Goal: Information Seeking & Learning: Learn about a topic

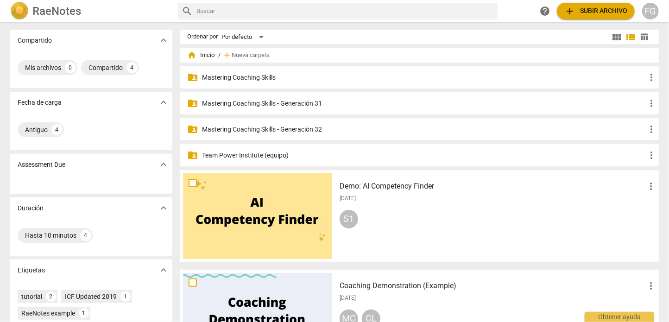
click at [304, 131] on p "Mastering Coaching Skills - Generación 32" at bounding box center [424, 130] width 444 height 10
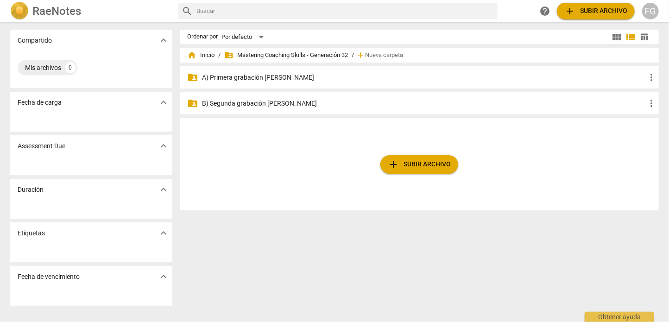
click at [250, 85] on div "folder_shared A) Primera grabación [PERSON_NAME] more_vert" at bounding box center [419, 77] width 479 height 22
click at [252, 81] on p "A) Primera grabación [PERSON_NAME]" at bounding box center [424, 78] width 444 height 10
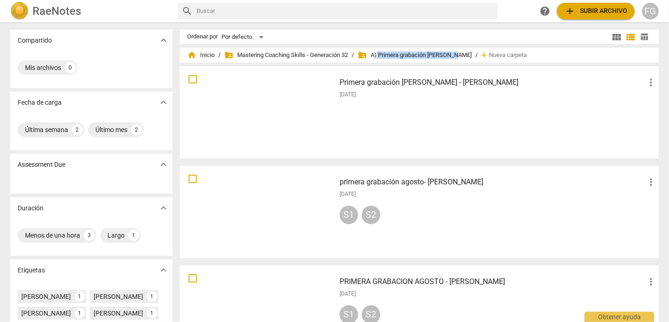
drag, startPoint x: 381, startPoint y: 55, endPoint x: 456, endPoint y: 55, distance: 74.6
click at [456, 55] on span "folder_shared A) Primera grabación [PERSON_NAME]" at bounding box center [415, 54] width 114 height 9
click at [431, 183] on h3 "primera grabación agosto- [PERSON_NAME]" at bounding box center [492, 181] width 306 height 11
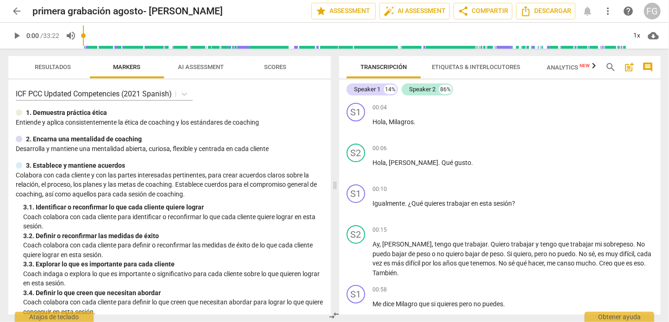
drag, startPoint x: 102, startPoint y: 37, endPoint x: 76, endPoint y: 41, distance: 26.3
click at [83, 41] on input "range" at bounding box center [354, 36] width 543 height 30
click at [567, 14] on span "Descargar" at bounding box center [545, 11] width 51 height 11
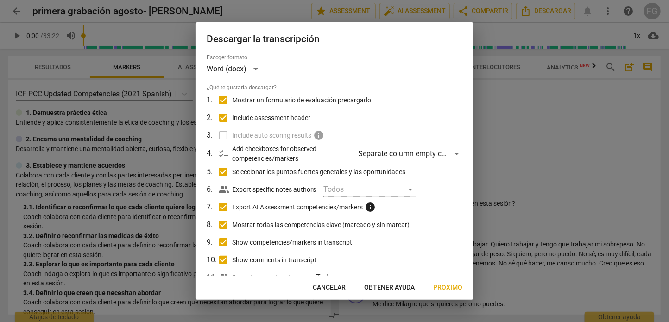
click at [320, 287] on span "Cancelar" at bounding box center [329, 287] width 33 height 9
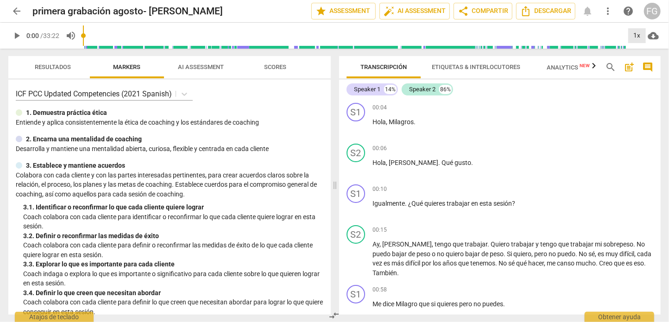
click at [637, 37] on div "1x" at bounding box center [637, 35] width 18 height 15
click at [15, 37] on div at bounding box center [334, 161] width 669 height 322
click at [15, 34] on span "play_arrow" at bounding box center [16, 35] width 11 height 11
click at [654, 38] on span "cloud_download" at bounding box center [652, 35] width 11 height 11
click at [663, 53] on div at bounding box center [334, 161] width 669 height 322
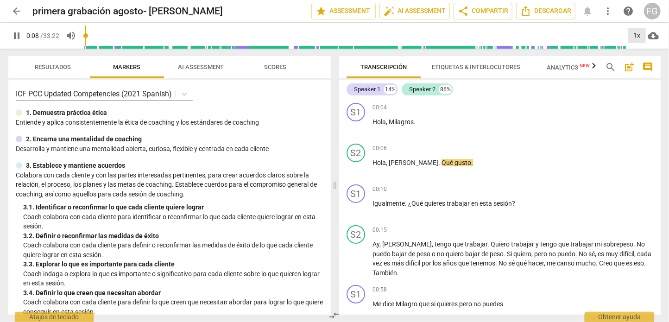
click at [636, 37] on div "1x" at bounding box center [637, 35] width 18 height 15
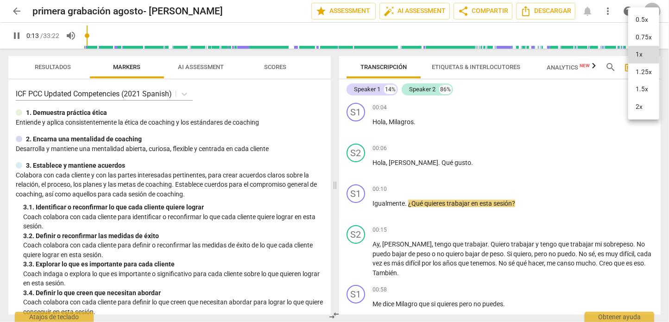
click at [645, 106] on li "2x" at bounding box center [643, 107] width 31 height 18
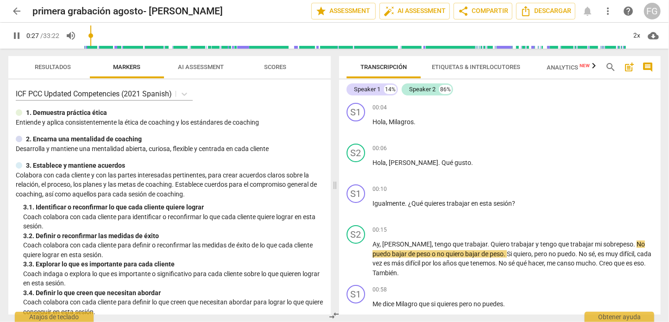
click at [17, 35] on span "pause" at bounding box center [16, 35] width 11 height 11
type input "28"
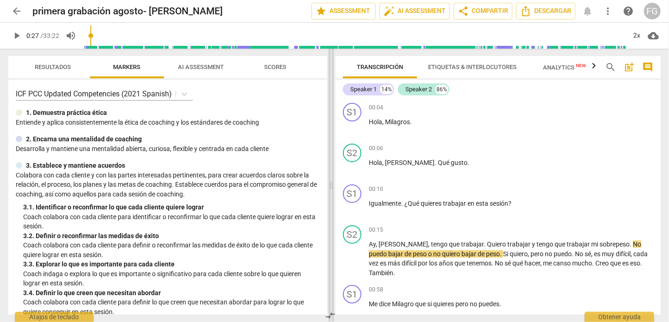
drag, startPoint x: 337, startPoint y: 83, endPoint x: 334, endPoint y: 91, distance: 8.3
click at [334, 91] on span at bounding box center [331, 185] width 6 height 273
click at [50, 68] on span "Resultados" at bounding box center [53, 66] width 36 height 7
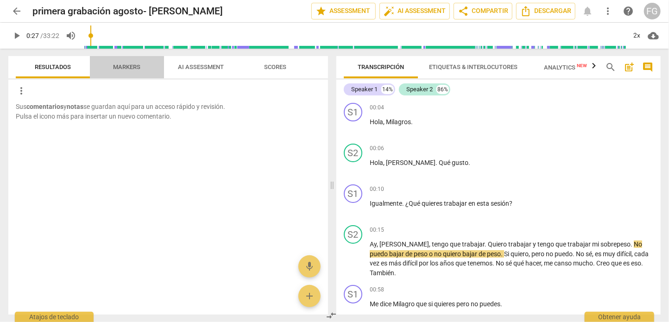
click at [126, 64] on span "Markers" at bounding box center [126, 66] width 27 height 7
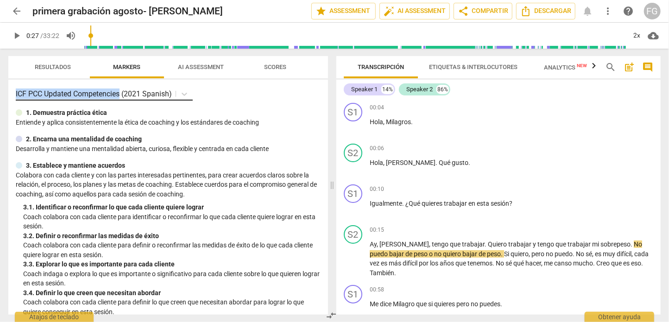
drag, startPoint x: 15, startPoint y: 95, endPoint x: 120, endPoint y: 90, distance: 105.3
click at [120, 90] on div "ICF PCC Updated Competencies (2021 Spanish) 1. Demuestra práctica ética Entie…" at bounding box center [168, 197] width 320 height 235
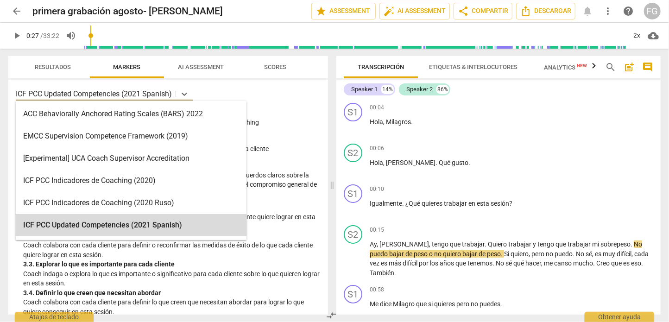
drag, startPoint x: 126, startPoint y: 91, endPoint x: 167, endPoint y: 90, distance: 40.8
click at [167, 90] on p "ICF PCC Updated Competencies (2021 Spanish)" at bounding box center [94, 93] width 156 height 11
drag, startPoint x: 171, startPoint y: 91, endPoint x: 185, endPoint y: 91, distance: 13.4
click at [174, 91] on div "ICF PCC Updated Competencies (2021 Spanish)" at bounding box center [96, 93] width 160 height 13
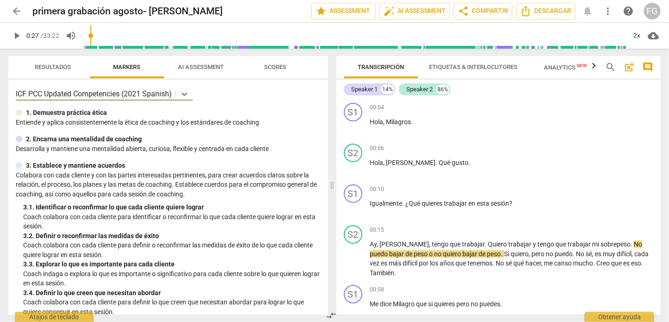
click at [196, 91] on div "ICF PCC Updated Competencies (2021 Spanish)" at bounding box center [168, 93] width 305 height 13
drag, startPoint x: 31, startPoint y: 114, endPoint x: 123, endPoint y: 114, distance: 92.6
click at [123, 114] on div "1. Demuestra práctica ética" at bounding box center [168, 113] width 305 height 10
click at [14, 124] on div "ICF PCC Updated Competencies (2021 Spanish) 1. Demuestra práctica ética Entie…" at bounding box center [168, 197] width 320 height 235
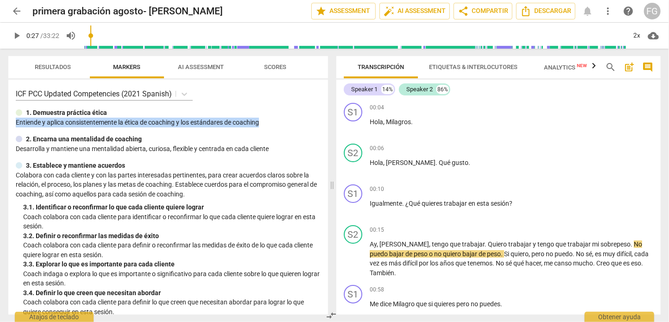
drag, startPoint x: 16, startPoint y: 124, endPoint x: 290, endPoint y: 125, distance: 274.2
click at [290, 125] on p "Entiende y aplica consistentemente la ética de coaching y los estándares de c…" at bounding box center [168, 123] width 305 height 10
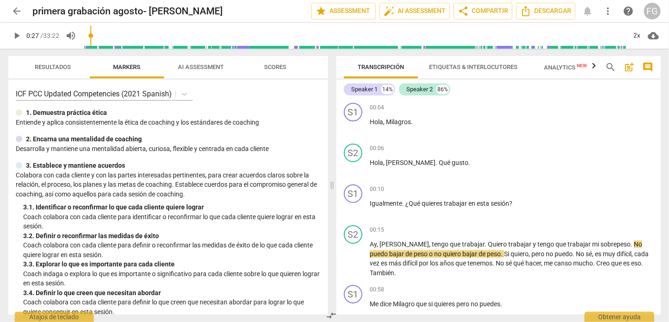
click at [16, 152] on p "Desarrolla y mantiene una mentalidad abierta, curiosa, flexible y centrada en c…" at bounding box center [168, 149] width 305 height 10
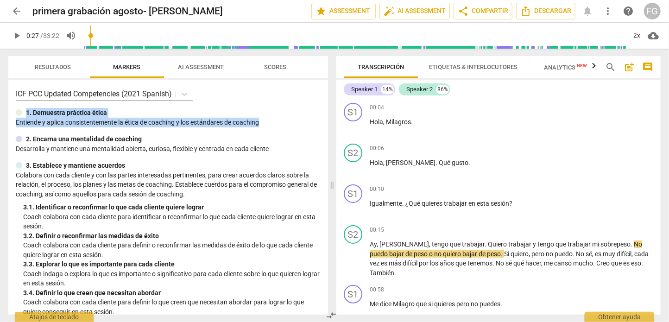
drag, startPoint x: 277, startPoint y: 124, endPoint x: 17, endPoint y: 113, distance: 260.0
click at [17, 113] on div "1. Demuestra práctica ética Entiende y aplica consistentemente la ética de c…" at bounding box center [168, 117] width 305 height 19
click at [42, 113] on p "1. Demuestra práctica ética" at bounding box center [66, 113] width 81 height 10
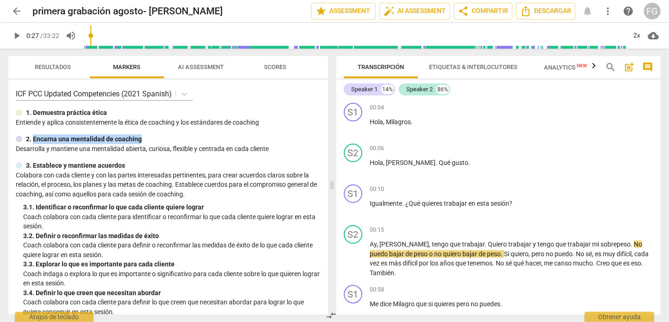
drag, startPoint x: 35, startPoint y: 140, endPoint x: 147, endPoint y: 140, distance: 112.5
click at [147, 140] on div "2. Encarna una mentalidad de coaching" at bounding box center [168, 139] width 305 height 10
click at [94, 152] on p "Desarrolla y mantiene una mentalidad abierta, curiosa, flexible y centrada en c…" at bounding box center [168, 149] width 305 height 10
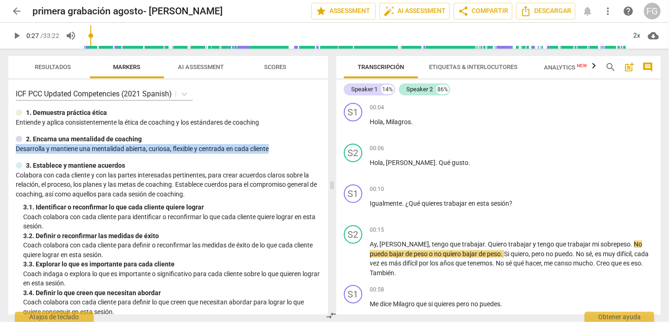
drag, startPoint x: 16, startPoint y: 150, endPoint x: 292, endPoint y: 151, distance: 275.6
click at [292, 151] on p "Desarrolla y mantiene una mentalidad abierta, curiosa, flexible y centrada en c…" at bounding box center [168, 149] width 305 height 10
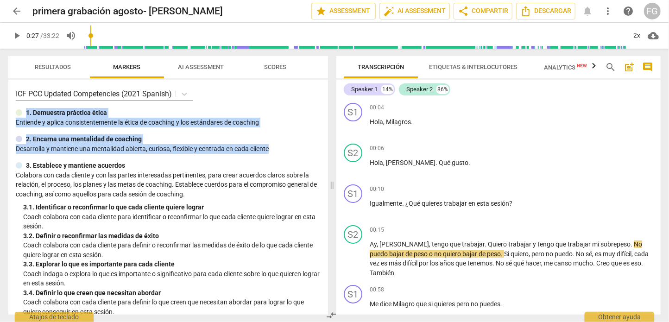
drag, startPoint x: 292, startPoint y: 151, endPoint x: 19, endPoint y: 113, distance: 275.8
click at [19, 113] on div "ICF PCC Updated Competencies (2021 Spanish) 1. Demuestra práctica ética Entie…" at bounding box center [168, 197] width 320 height 235
click at [631, 67] on span "post_add" at bounding box center [628, 67] width 11 height 11
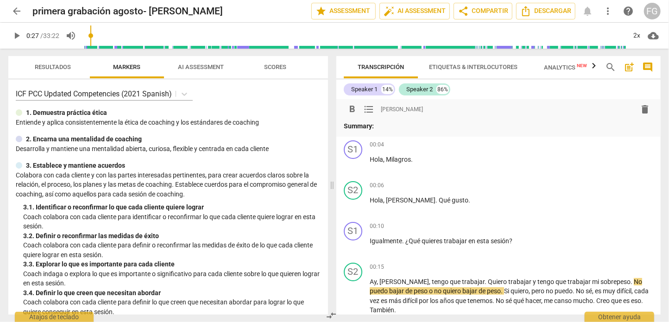
drag, startPoint x: 383, startPoint y: 110, endPoint x: 425, endPoint y: 106, distance: 42.8
click at [425, 106] on div "format_bold format_list_bulleted [PERSON_NAME]" at bounding box center [498, 109] width 309 height 17
click at [385, 127] on p "Summary:" at bounding box center [498, 126] width 309 height 10
click at [468, 120] on div "format_bold format_list_bulleted [PERSON_NAME]" at bounding box center [498, 116] width 309 height 30
click at [641, 111] on span "delete" at bounding box center [644, 109] width 11 height 11
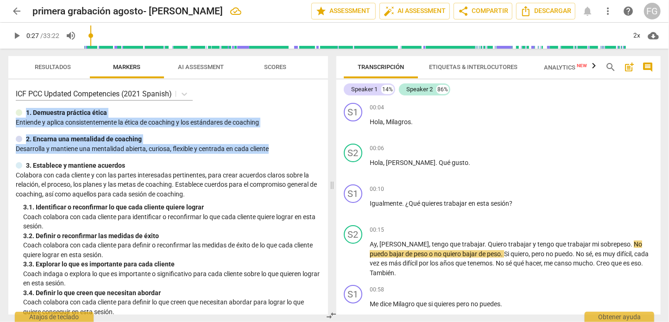
drag, startPoint x: 288, startPoint y: 151, endPoint x: 14, endPoint y: 113, distance: 276.4
click at [14, 113] on div "ICF PCC Updated Competencies (2021 Spanish) 1. Demuestra práctica ética Entie…" at bounding box center [168, 197] width 320 height 235
click at [42, 124] on p "Entiende y aplica consistentemente la ética de coaching y los estándares de c…" at bounding box center [168, 123] width 305 height 10
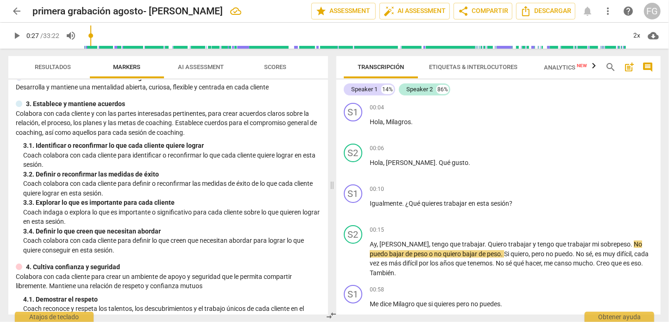
scroll to position [46, 0]
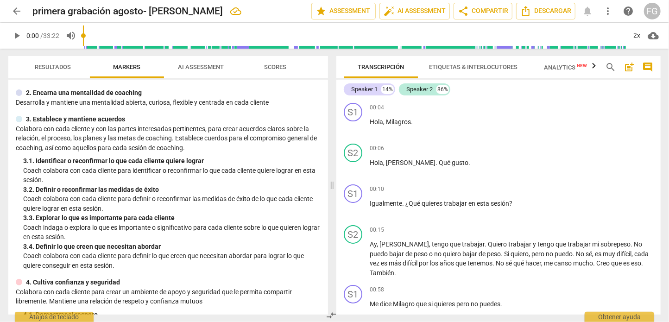
drag, startPoint x: 94, startPoint y: 34, endPoint x: 80, endPoint y: 35, distance: 14.4
click at [83, 35] on input "range" at bounding box center [354, 36] width 543 height 30
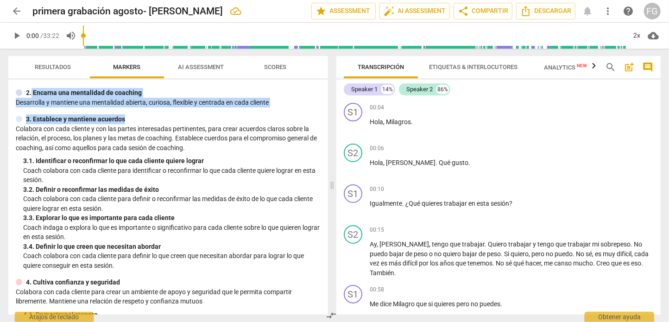
drag, startPoint x: 32, startPoint y: 93, endPoint x: 143, endPoint y: 119, distance: 113.9
click at [143, 119] on div "ICF PCC Updated Competencies (2021 Spanish) 1. Demuestra práctica ética Entie…" at bounding box center [168, 197] width 320 height 235
click at [137, 118] on div "3. Establece y mantiene acuerdos" at bounding box center [168, 119] width 305 height 10
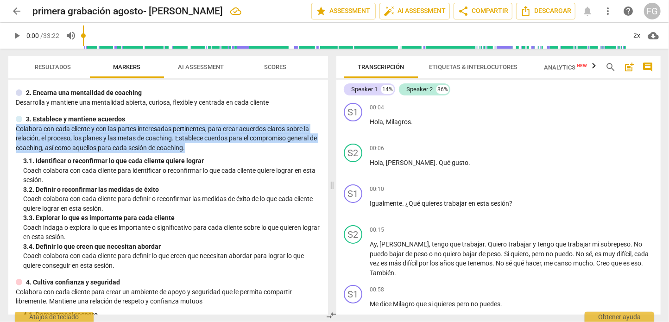
drag, startPoint x: 16, startPoint y: 132, endPoint x: 273, endPoint y: 156, distance: 257.7
click at [273, 153] on p "Colabora con cada cliente y con las partes interesadas pertinentes, para crear …" at bounding box center [168, 138] width 305 height 29
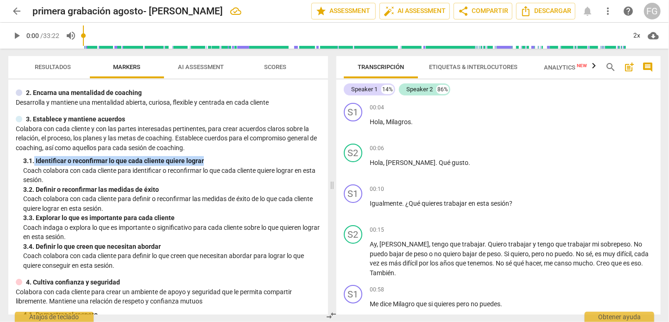
drag, startPoint x: 35, startPoint y: 165, endPoint x: 221, endPoint y: 164, distance: 186.2
click at [221, 164] on div "3. 1. Identificar o reconfirmar lo que cada cliente quiere lograr" at bounding box center [171, 161] width 297 height 10
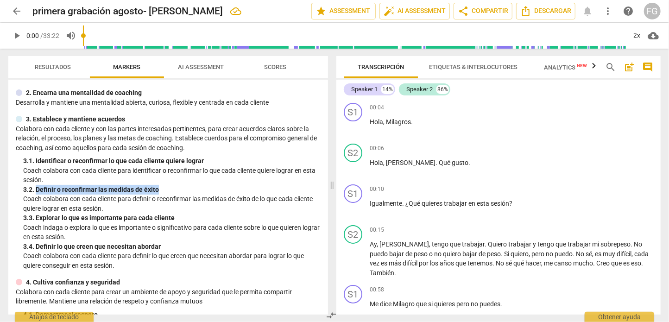
drag, startPoint x: 37, startPoint y: 195, endPoint x: 169, endPoint y: 195, distance: 132.0
click at [169, 195] on div "3. 2. Definir o reconfirmar las medidas de éxito" at bounding box center [171, 190] width 297 height 10
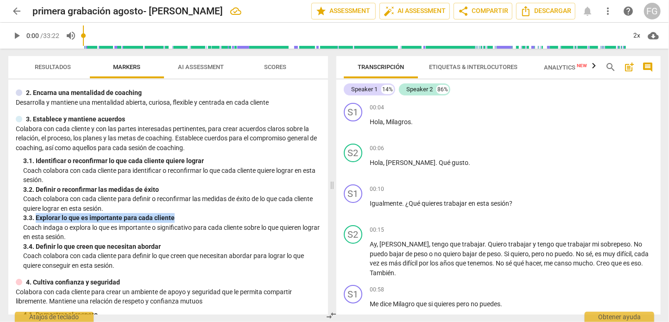
drag, startPoint x: 37, startPoint y: 226, endPoint x: 189, endPoint y: 224, distance: 151.5
click at [189, 223] on div "3. 3. Explorar lo que es importante para cada cliente" at bounding box center [171, 218] width 297 height 10
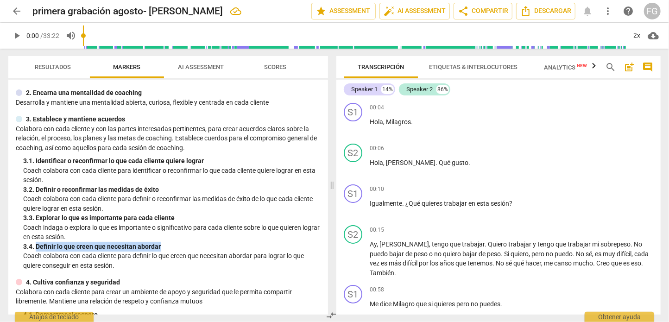
drag, startPoint x: 38, startPoint y: 254, endPoint x: 170, endPoint y: 253, distance: 131.5
click at [170, 251] on div "3. 4. Definir lo que creen que necesitan abordar" at bounding box center [171, 247] width 297 height 10
click at [174, 251] on div "3. 4. Definir lo que creen que necesitan abordar" at bounding box center [171, 247] width 297 height 10
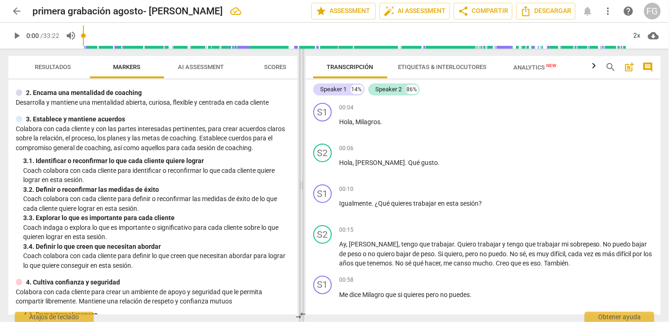
drag, startPoint x: 333, startPoint y: 154, endPoint x: 302, endPoint y: 160, distance: 31.2
click at [302, 160] on span at bounding box center [302, 185] width 6 height 273
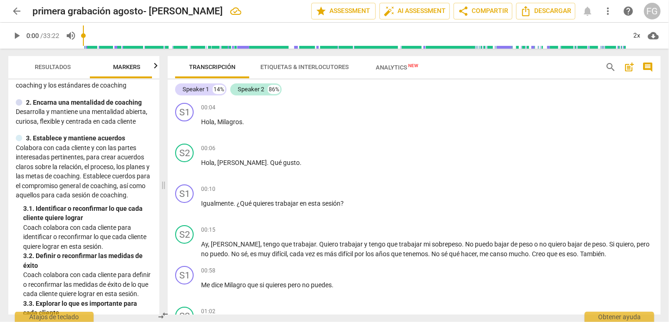
drag, startPoint x: 300, startPoint y: 184, endPoint x: 163, endPoint y: 156, distance: 140.4
click at [163, 156] on span at bounding box center [164, 185] width 6 height 273
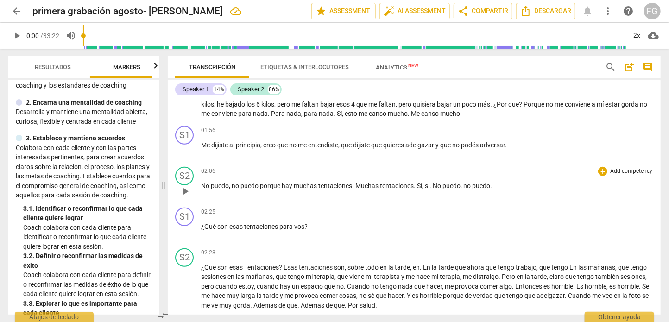
scroll to position [0, 0]
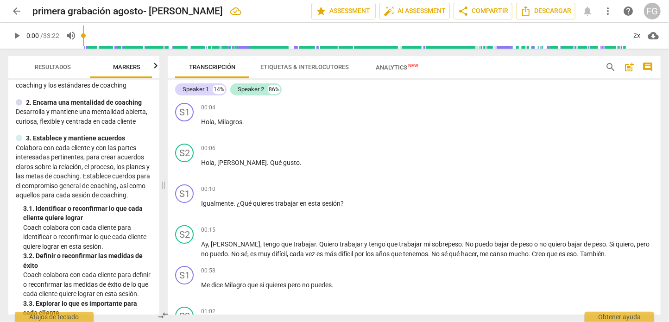
click at [17, 38] on span "play_arrow" at bounding box center [16, 35] width 11 height 11
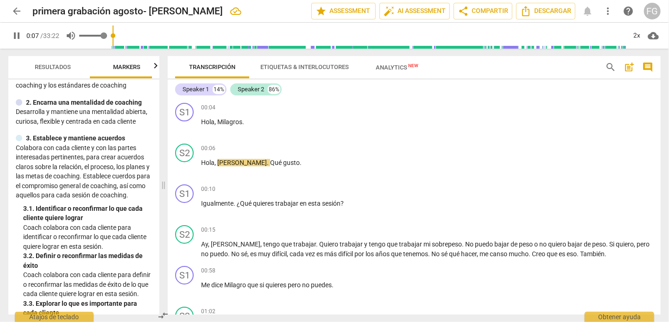
type input "8"
click at [76, 37] on span "volume_up" at bounding box center [70, 35] width 11 height 11
type input "0"
type input "13"
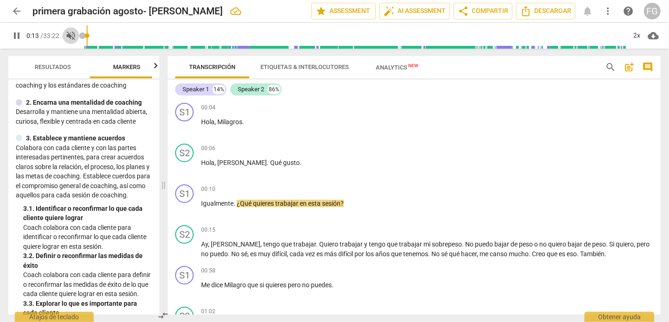
drag, startPoint x: 72, startPoint y: 38, endPoint x: 26, endPoint y: 37, distance: 45.9
click at [72, 37] on span "volume_off" at bounding box center [70, 35] width 11 height 11
type input "1"
click at [18, 36] on span "pause" at bounding box center [16, 35] width 11 height 11
type input "15"
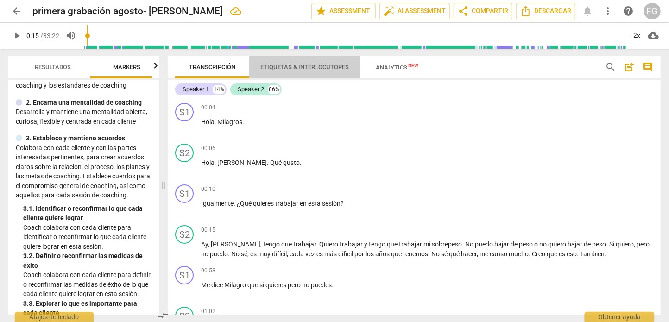
click at [274, 68] on span "Etiquetas & Interlocutores" at bounding box center [304, 66] width 88 height 7
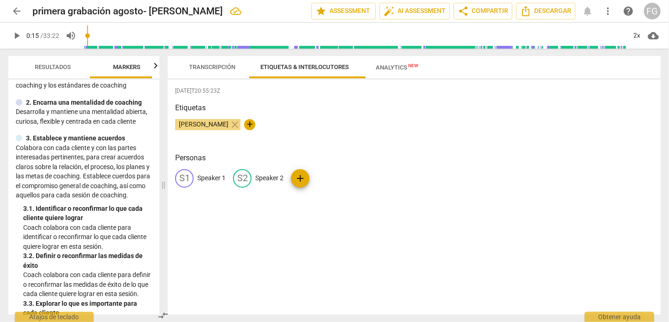
click at [211, 182] on p "Speaker 1" at bounding box center [211, 178] width 28 height 10
type input "Coach"
click at [332, 176] on p "Speaker 2" at bounding box center [329, 178] width 28 height 10
type input "Cliente"
click at [438, 181] on div "CO Coach edit Cliente delete add" at bounding box center [414, 182] width 478 height 26
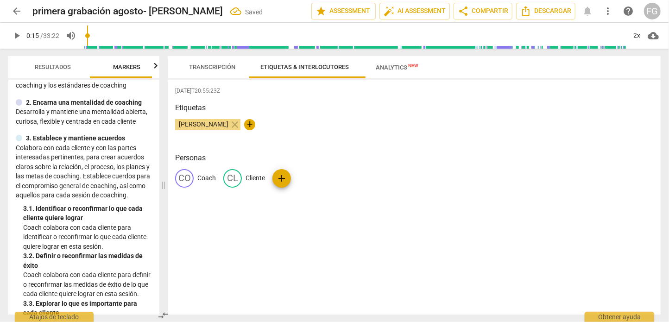
click at [205, 73] on span "Transcripción" at bounding box center [212, 67] width 69 height 13
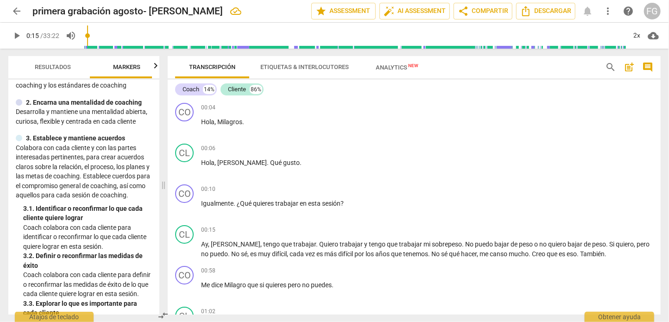
click at [337, 66] on span "Etiquetas & Interlocutores" at bounding box center [304, 66] width 88 height 7
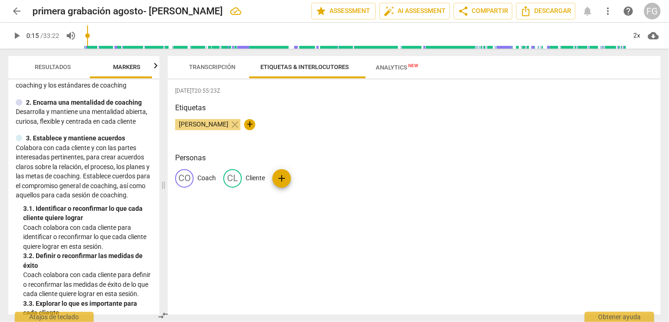
click at [401, 70] on span "Analytics New" at bounding box center [397, 67] width 43 height 7
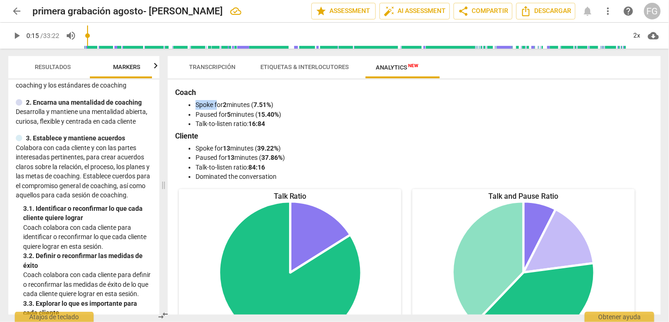
drag, startPoint x: 194, startPoint y: 105, endPoint x: 220, endPoint y: 103, distance: 26.5
click at [220, 103] on ul "Spoke for 2 minutes ( 7.51% ) Paused for 5 minutes ( 15.40% ) Talk-to-listen ra…" at bounding box center [414, 114] width 474 height 29
drag, startPoint x: 196, startPoint y: 118, endPoint x: 220, endPoint y: 115, distance: 23.8
click at [220, 115] on li "Paused for 5 minutes ( 15.40% )" at bounding box center [423, 115] width 456 height 10
click at [209, 124] on li "Talk-to-listen ratio: 16:84" at bounding box center [423, 124] width 456 height 10
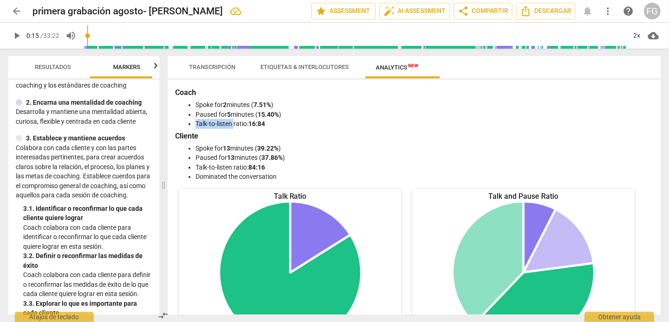
drag, startPoint x: 196, startPoint y: 126, endPoint x: 236, endPoint y: 126, distance: 39.8
click at [236, 126] on li "Talk-to-listen ratio: 16:84" at bounding box center [423, 124] width 456 height 10
click at [303, 123] on li "Talk-to-listen ratio: 16:84" at bounding box center [423, 124] width 456 height 10
click at [283, 126] on li "Talk-to-listen ratio: 16:84" at bounding box center [423, 124] width 456 height 10
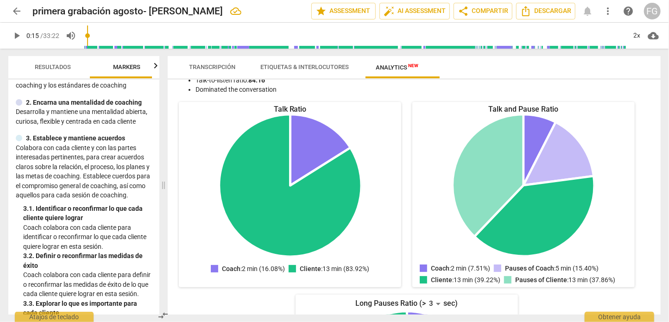
scroll to position [72, 0]
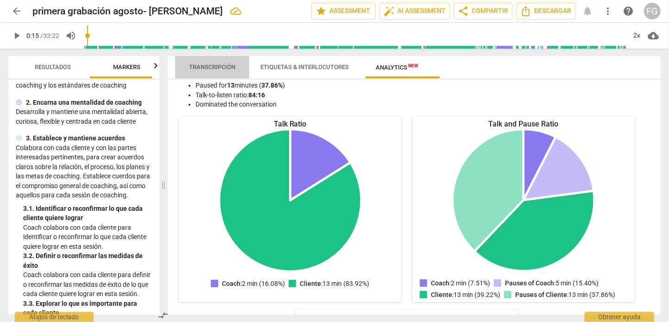
click at [215, 70] on span "Transcripción" at bounding box center [212, 67] width 69 height 13
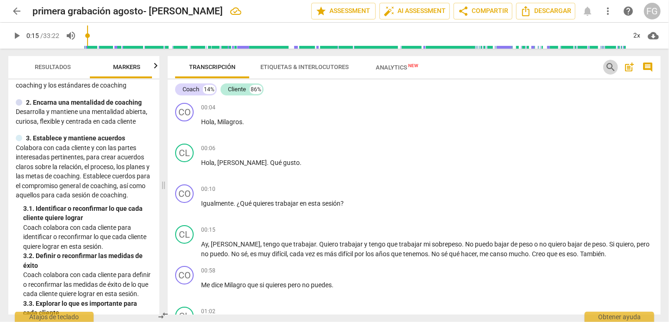
click at [610, 67] on span "search" at bounding box center [610, 67] width 11 height 11
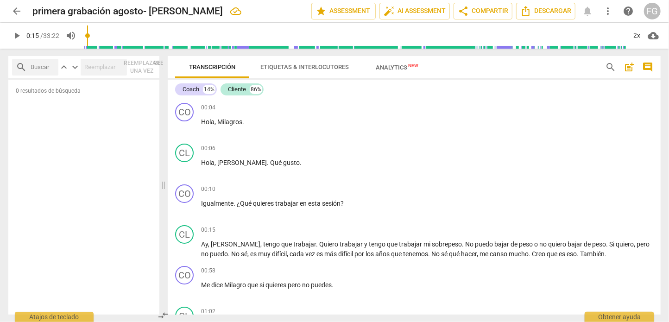
click at [629, 68] on span "post_add" at bounding box center [628, 67] width 11 height 11
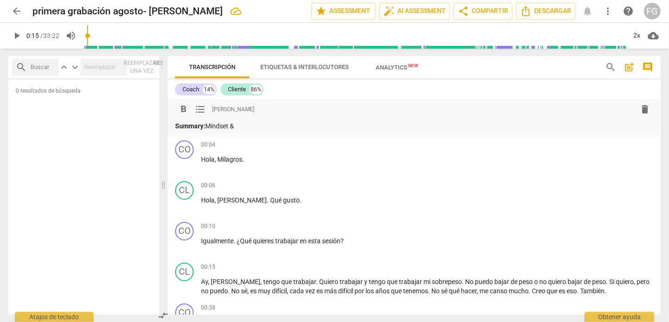
click at [67, 65] on span "keyboard_arrow_up" at bounding box center [63, 67] width 11 height 11
click at [150, 67] on div "search keyboard_arrow_up keyboard_arrow_down Reemplazar una vez Reemplazar todo…" at bounding box center [87, 67] width 158 height 22
click at [142, 69] on div "search keyboard_arrow_up keyboard_arrow_down Reemplazar una vez Reemplazar todo…" at bounding box center [87, 67] width 158 height 22
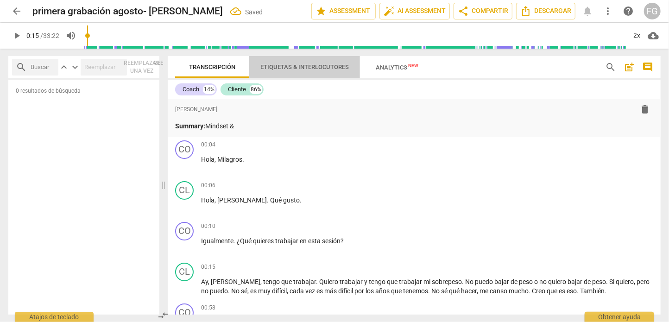
click at [295, 70] on span "Etiquetas & Interlocutores" at bounding box center [304, 66] width 88 height 7
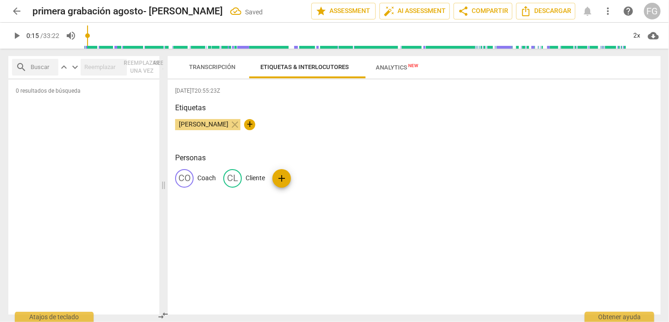
click at [216, 71] on span "Transcripción" at bounding box center [212, 67] width 69 height 13
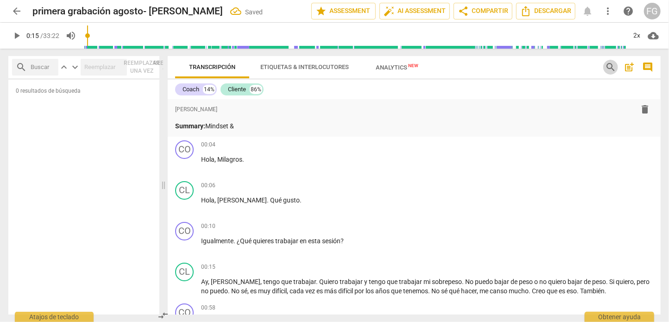
click at [609, 64] on span "search" at bounding box center [610, 67] width 11 height 11
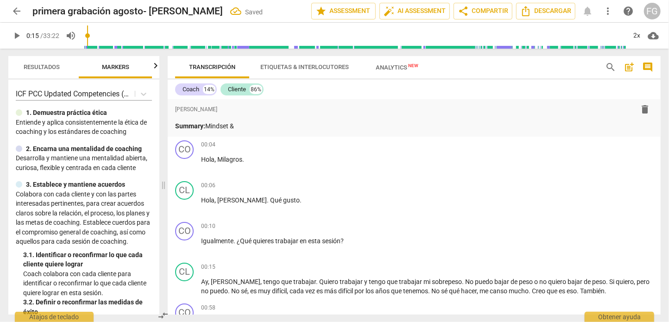
scroll to position [0, 12]
click at [276, 127] on p "Summary: Mindset &" at bounding box center [414, 126] width 478 height 10
drag, startPoint x: 276, startPoint y: 128, endPoint x: 163, endPoint y: 132, distance: 113.5
click at [163, 132] on div "Resultados Markers AI Assessment Scores ICF PCC Updated Competencies (2021 Span…" at bounding box center [334, 185] width 667 height 273
click at [270, 131] on p "Summary: Mindset & Ética" at bounding box center [414, 126] width 478 height 10
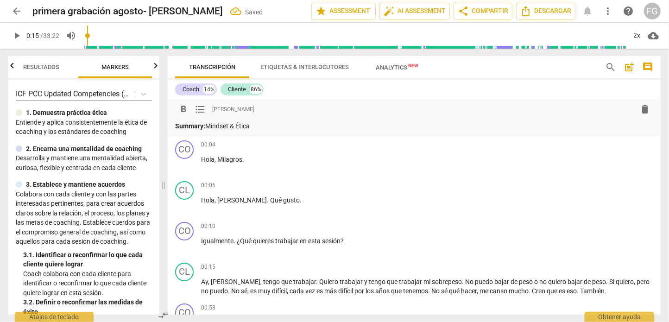
drag, startPoint x: 268, startPoint y: 127, endPoint x: 238, endPoint y: 129, distance: 30.6
click at [238, 129] on p "Summary: Mindset & Ética" at bounding box center [414, 126] width 478 height 10
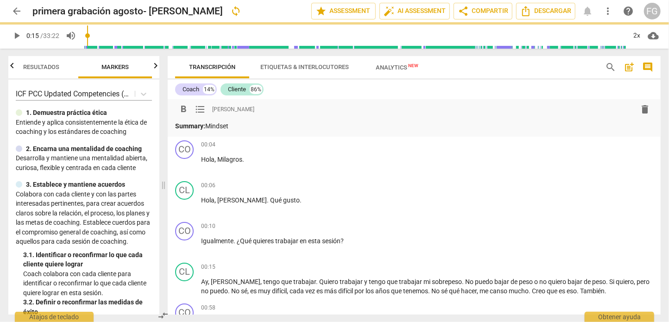
drag, startPoint x: 252, startPoint y: 124, endPoint x: 142, endPoint y: 124, distance: 109.8
click at [142, 124] on div "Resultados Markers AI Assessment Scores ICF PCC Updated Competencies (2021 Span…" at bounding box center [334, 185] width 667 height 273
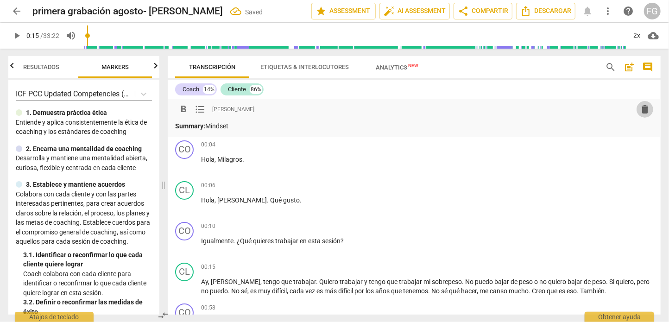
click at [644, 110] on span "delete" at bounding box center [644, 109] width 11 height 11
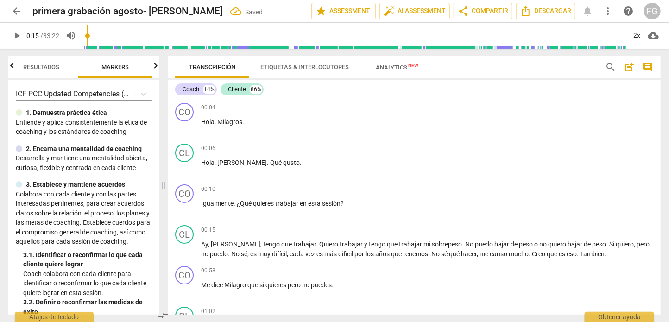
click at [650, 67] on span "comment" at bounding box center [647, 67] width 11 height 11
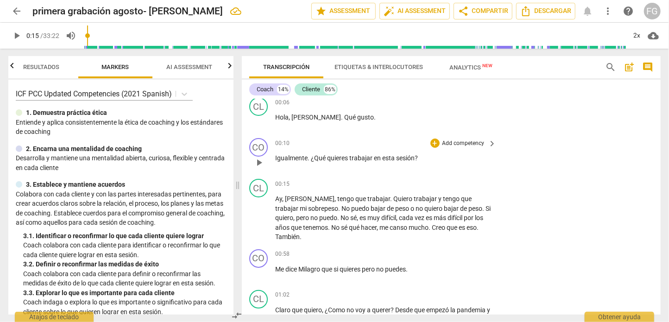
scroll to position [0, 0]
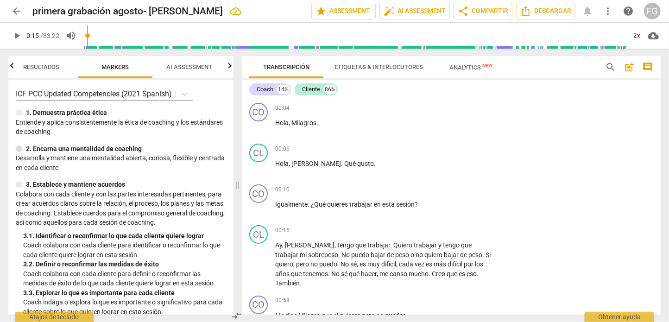
click at [15, 35] on span "play_arrow" at bounding box center [16, 35] width 11 height 11
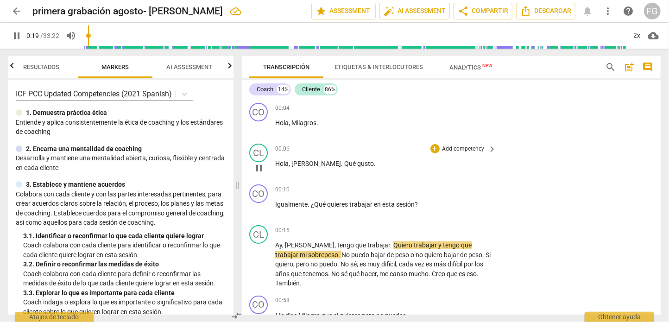
click at [305, 155] on div "00:06 + Add competency keyboard_arrow_right [PERSON_NAME] . Qué gusto ." at bounding box center [386, 160] width 222 height 33
click at [257, 164] on span "pause" at bounding box center [258, 168] width 11 height 11
click at [261, 166] on span "play_arrow" at bounding box center [258, 168] width 11 height 11
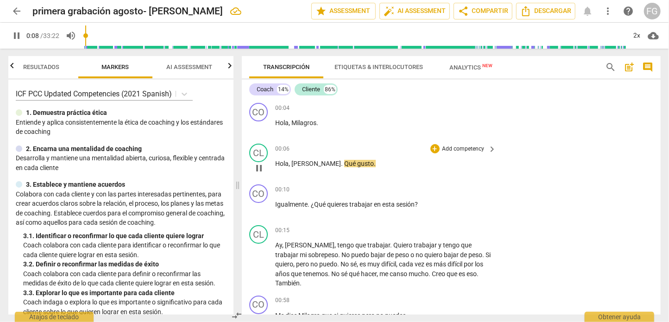
click at [261, 166] on span "pause" at bounding box center [258, 168] width 11 height 11
click at [641, 32] on div "2x" at bounding box center [637, 35] width 18 height 15
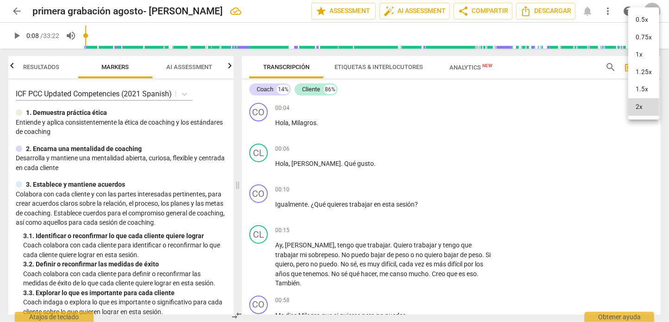
click at [638, 60] on li "1x" at bounding box center [643, 55] width 31 height 18
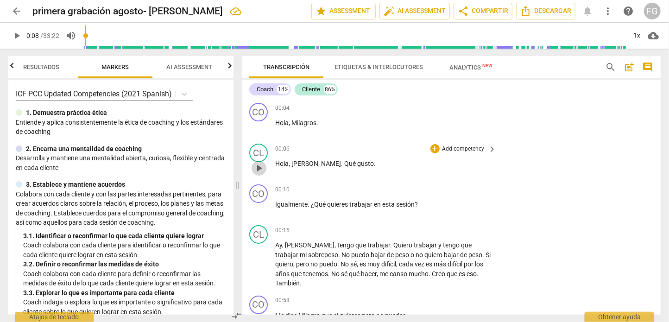
click at [265, 168] on span "play_arrow" at bounding box center [258, 168] width 15 height 11
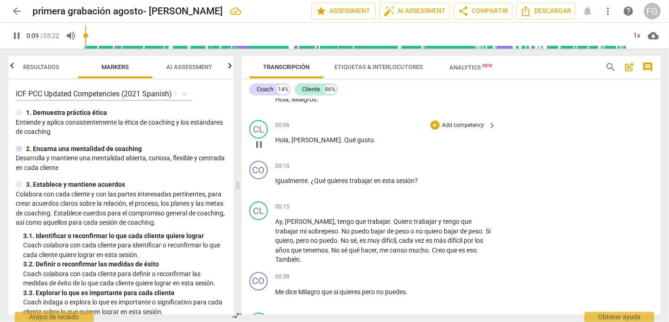
scroll to position [46, 0]
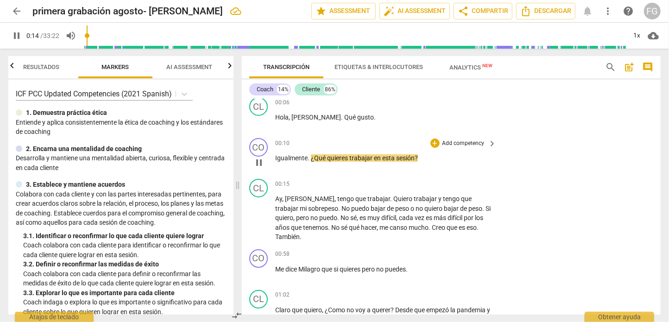
click at [258, 160] on span "pause" at bounding box center [258, 162] width 11 height 11
type input "15"
drag, startPoint x: 312, startPoint y: 157, endPoint x: 426, endPoint y: 157, distance: 114.4
click at [426, 157] on p "Igualmente . ¿Qué quieres trabajar en esta sesión ?" at bounding box center [383, 158] width 217 height 10
click at [413, 157] on span "sesión" at bounding box center [405, 157] width 19 height 7
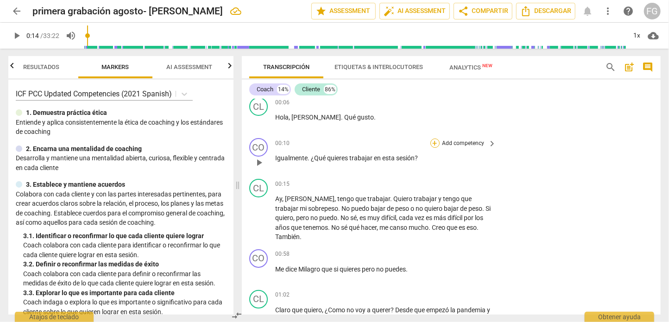
click at [431, 143] on div "+" at bounding box center [434, 142] width 9 height 9
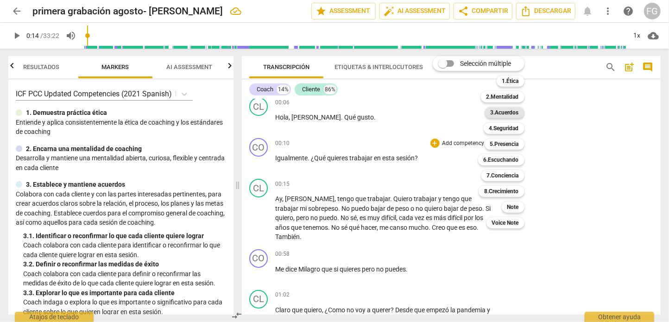
click at [514, 113] on b "3.Acuerdos" at bounding box center [504, 112] width 28 height 11
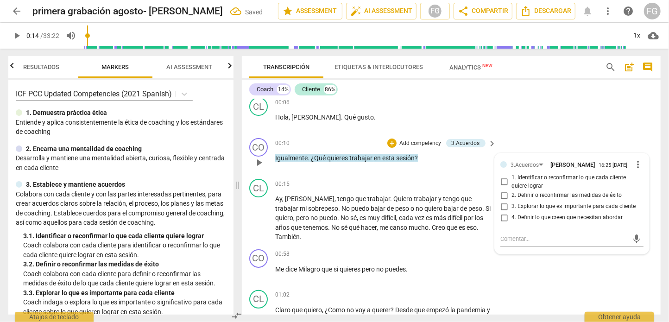
drag, startPoint x: 551, startPoint y: 162, endPoint x: 598, endPoint y: 160, distance: 47.3
click at [598, 160] on div "3.Acuerdos [PERSON_NAME]" at bounding box center [554, 164] width 88 height 8
click at [571, 161] on span "[PERSON_NAME]" at bounding box center [572, 164] width 44 height 7
click at [503, 187] on input "1. Identificar o reconfirmar lo que cada cliente quiere lograr" at bounding box center [504, 181] width 15 height 11
click at [501, 187] on input "1. Identificar o reconfirmar lo que cada cliente quiere lograr" at bounding box center [504, 181] width 15 height 11
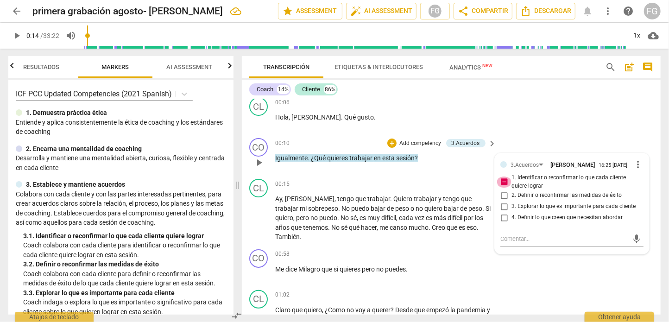
click at [502, 185] on input "1. Identificar o reconfirmar lo que cada cliente quiere lograr" at bounding box center [504, 181] width 15 height 11
checkbox input "true"
click at [522, 243] on textarea at bounding box center [564, 238] width 128 height 9
type textarea "Q"
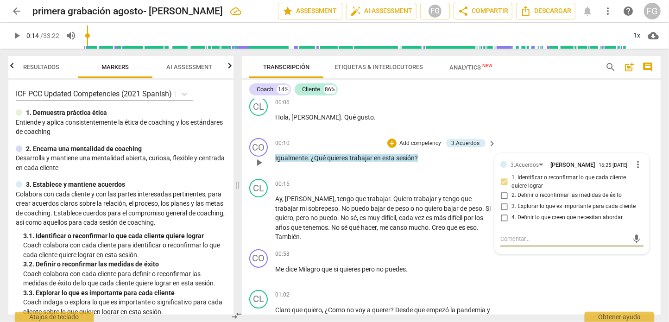
type textarea "Q"
type textarea "Qu"
type textarea "Qué"
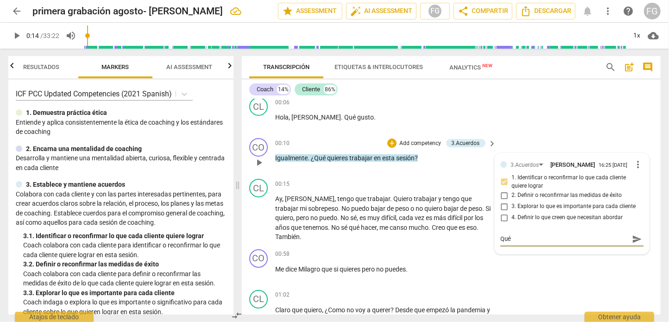
type textarea "Qué"
type textarea "Qué b"
type textarea "Qué bu"
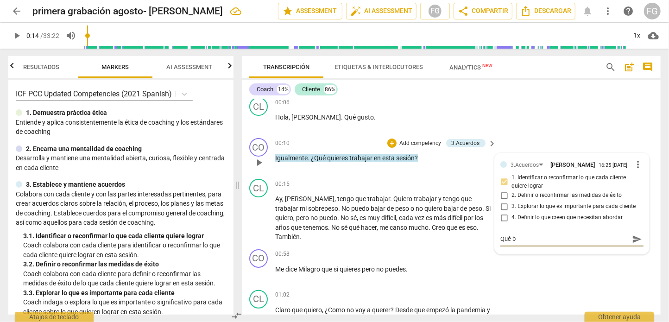
type textarea "Qué bu"
type textarea "Qué bue"
type textarea "Qué buen"
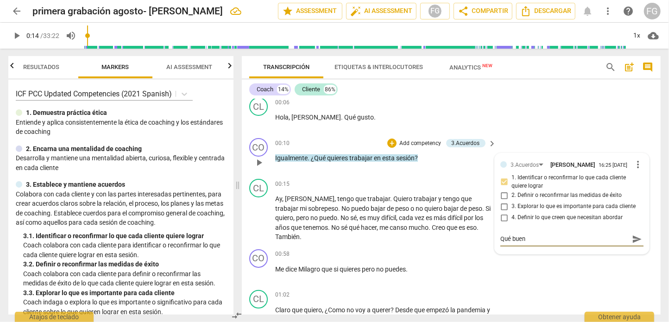
type textarea "Qué buena"
type textarea "Qué buena p"
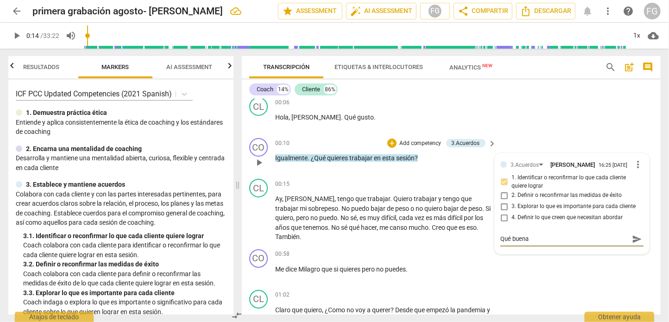
type textarea "Qué buena p"
type textarea "Qué buena pr"
type textarea "Qué buena pre"
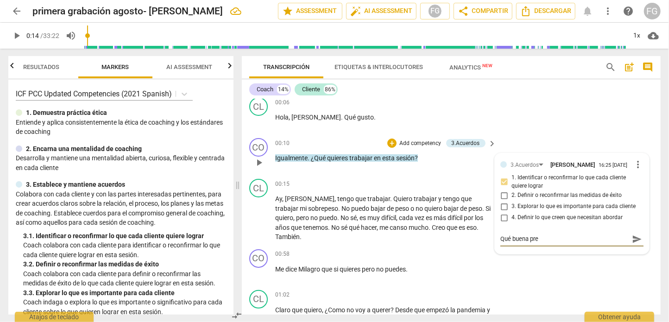
type textarea "Qué buena preg"
type textarea "Qué buena pregu"
type textarea "Qué buena pregun"
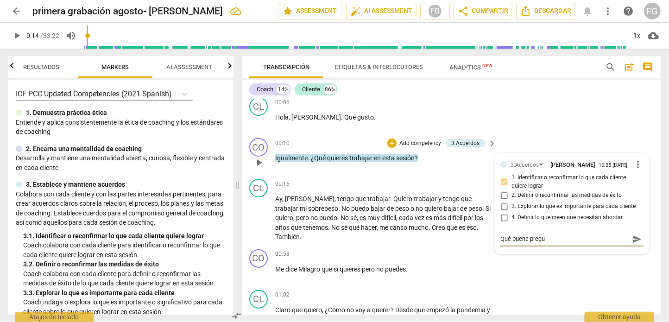
type textarea "Qué buena pregun"
type textarea "Qué buena pregunt"
type textarea "Qué buena pregunta"
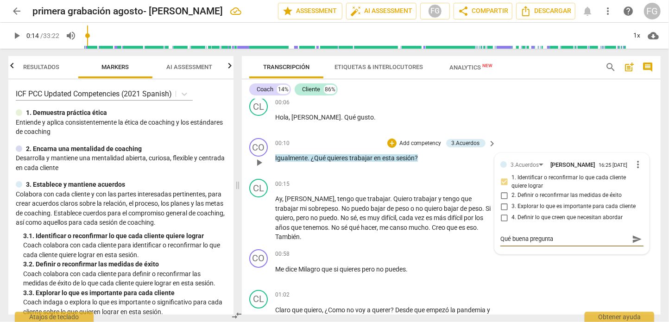
type textarea "Qué buena pregunta"
type textarea "Qué buena pregunta p"
type textarea "Qué buena pregunta pa"
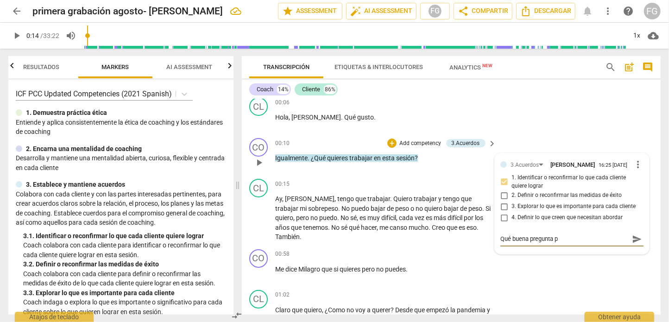
type textarea "Qué buena pregunta pa"
type textarea "Qué buena pregunta par"
type textarea "Qué buena pregunta para"
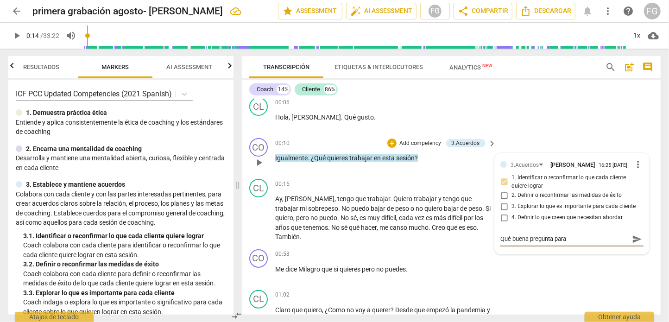
type textarea "Qué buena pregunta para"
type textarea "Qué buena pregunta para i"
type textarea "Qué buena pregunta para in"
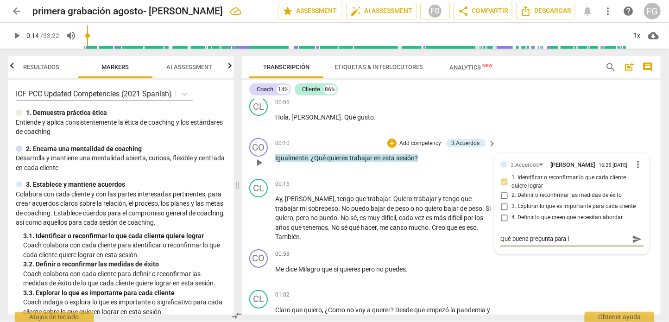
type textarea "Qué buena pregunta para in"
type textarea "Qué buena pregunta para ini"
type textarea "Qué buena pregunta para inic"
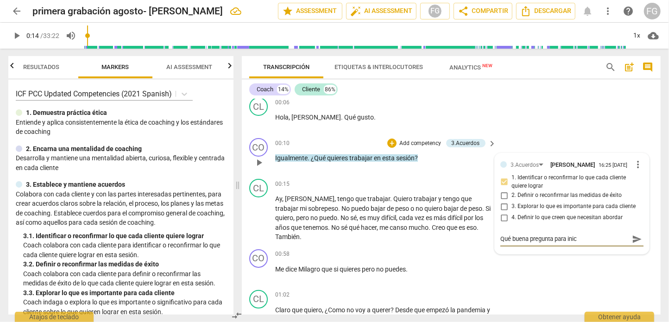
type textarea "Qué buena pregunta para inici"
type textarea "Qué buena pregunta para inicia"
type textarea "Qué buena pregunta para iniciar"
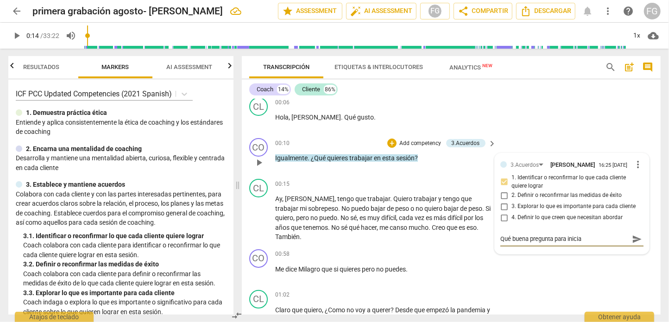
type textarea "Qué buena pregunta para iniciar"
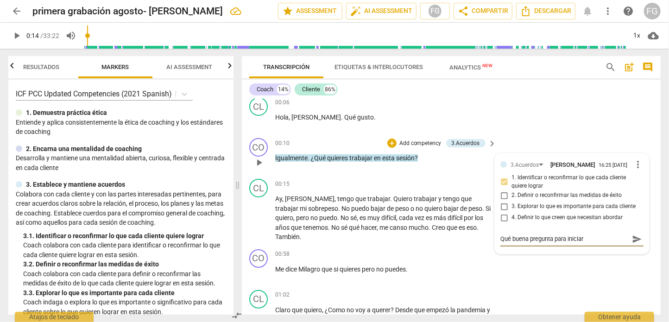
type textarea "Qué buena pregunta para iniciar!"
type textarea "Qué buena pregunta para iniciar"
type textarea "Qué buena pregunta para inicia"
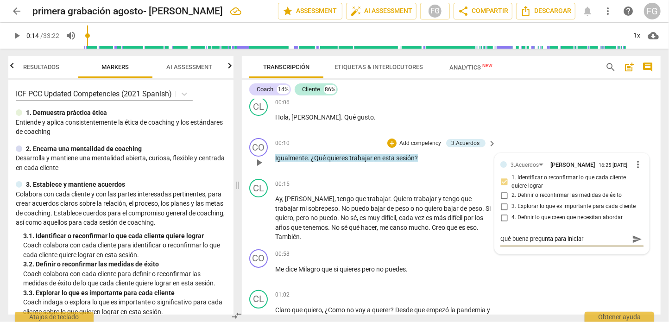
type textarea "Qué buena pregunta para inicia"
type textarea "Qué buena pregunta para inici"
type textarea "Qué buena pregunta para inic"
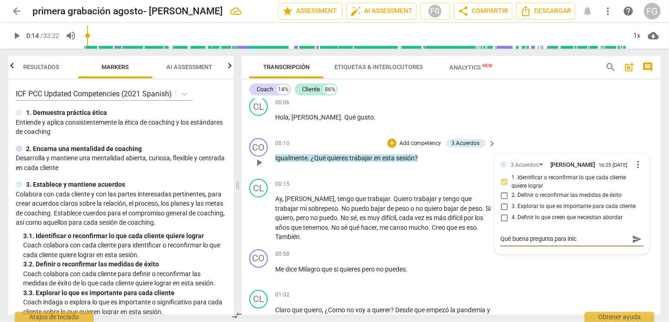
type textarea "Qué buena pregunta para ini"
type textarea "Qué buena pregunta para in"
type textarea "Qué buena pregunta para i"
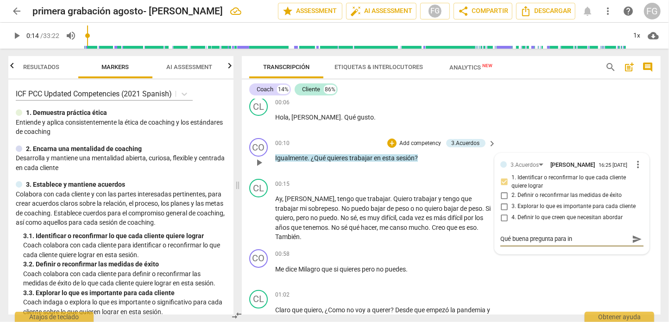
type textarea "Qué buena pregunta para i"
type textarea "Qué buena pregunta para"
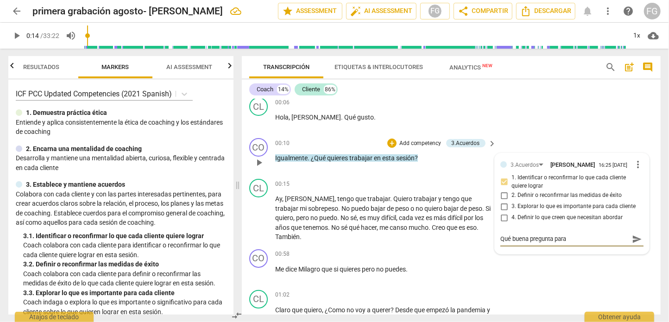
type textarea "Qué buena pregunta par"
type textarea "Qué buena pregunta pa"
type textarea "Qué buena pregunta p"
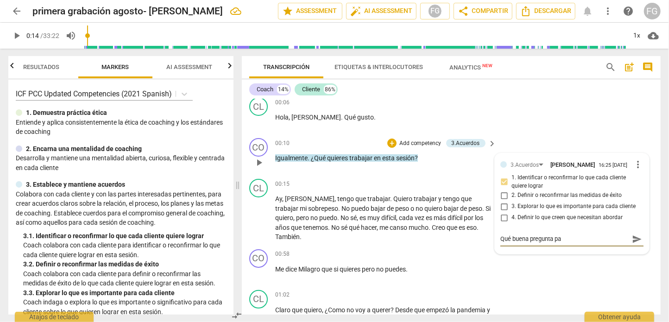
type textarea "Qué buena pregunta p"
type textarea "Qué buena pregunta"
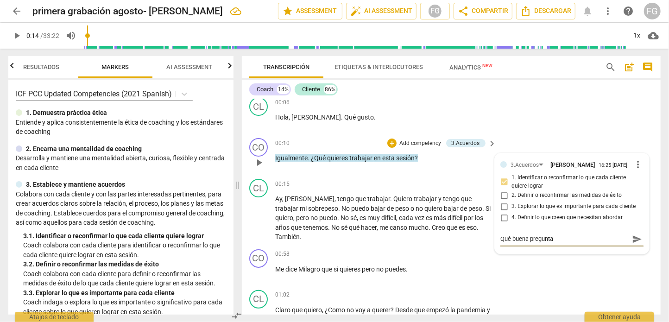
type textarea "Qué buena pregunt"
type textarea "Qué buena pregun"
type textarea "Qué buena pregu"
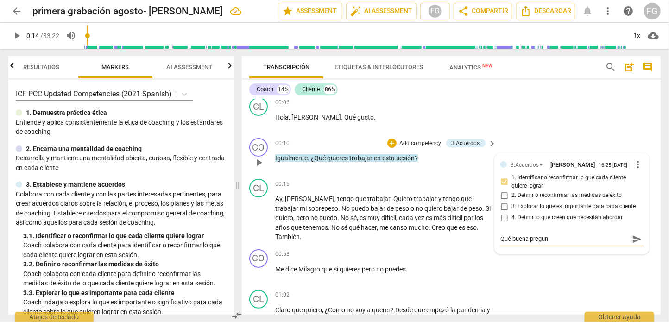
type textarea "Qué buena pregu"
type textarea "Qué buena preg"
type textarea "Qué buena pre"
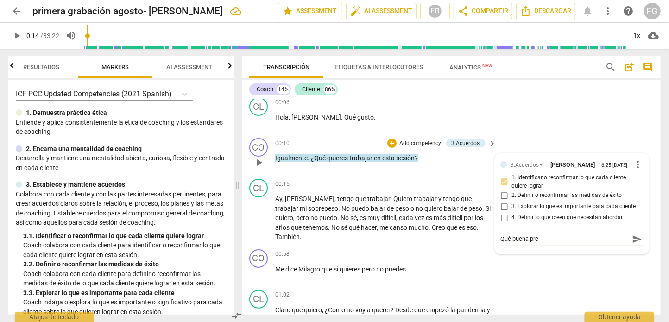
type textarea "Qué buena pr"
type textarea "Qué buena p"
type textarea "Qué buena"
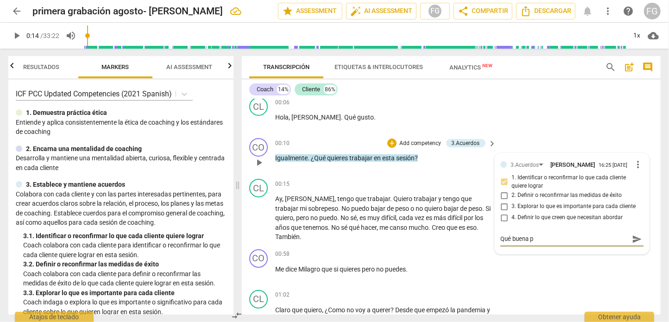
type textarea "Qué buena"
type textarea "Qué buen"
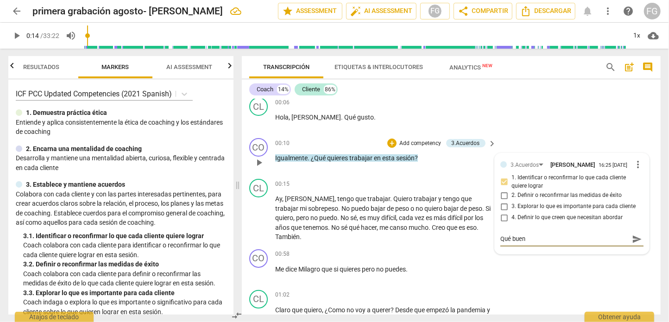
type textarea "Qué bue"
type textarea "Qué bu"
type textarea "Qué b"
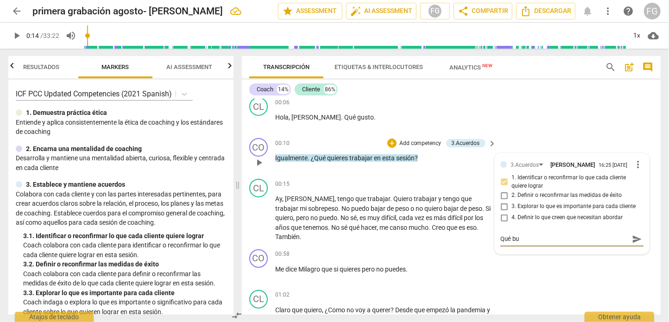
type textarea "Qué b"
type textarea "Qué"
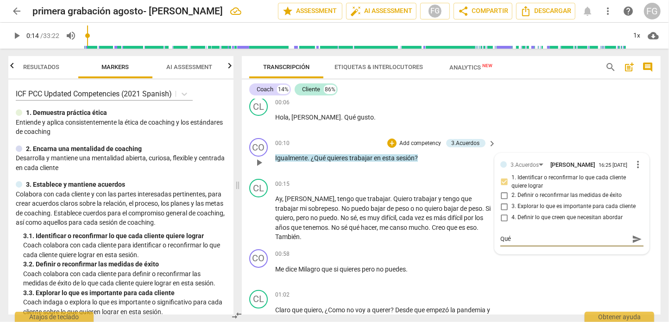
type textarea "Qu"
type textarea "Q"
click at [587, 280] on div "CO play_arrow pause 00:58 + Add competency keyboard_arrow_right Me dice Milagro…" at bounding box center [451, 265] width 419 height 41
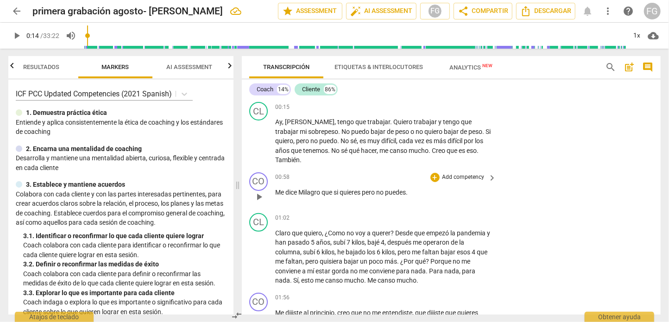
scroll to position [139, 0]
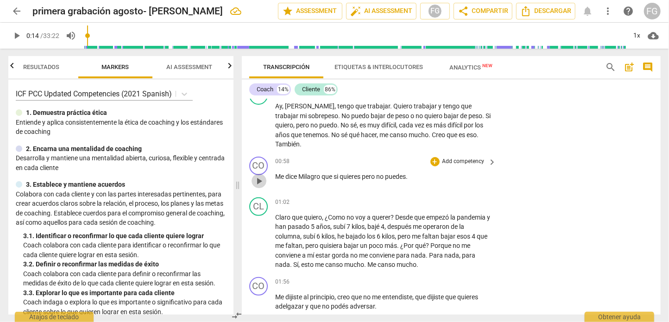
click at [261, 185] on span "play_arrow" at bounding box center [258, 181] width 11 height 11
click at [261, 185] on span "pause" at bounding box center [258, 181] width 11 height 11
type input "61"
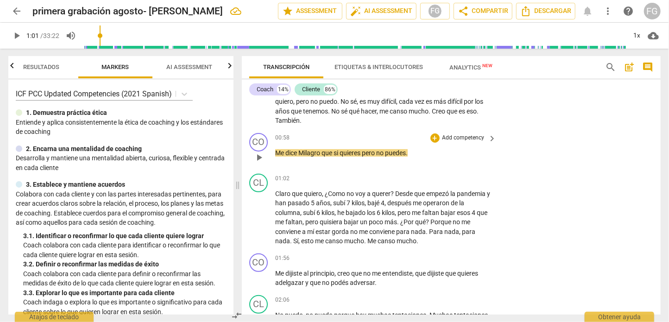
scroll to position [185, 0]
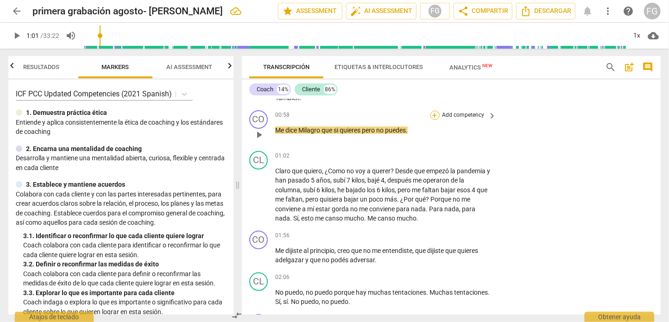
click at [434, 118] on div "+" at bounding box center [434, 115] width 9 height 9
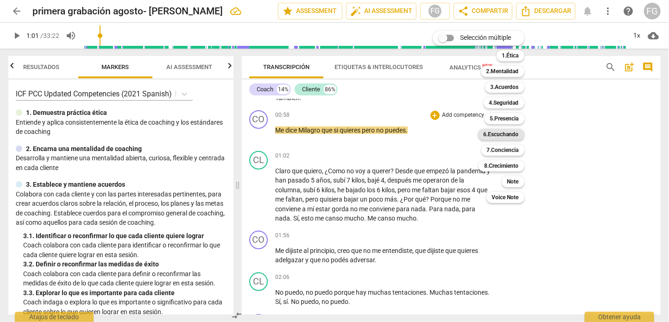
click at [512, 134] on b "6.Escuchando" at bounding box center [501, 134] width 35 height 11
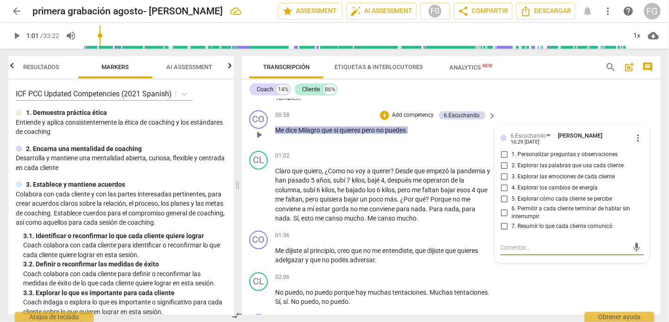
click at [502, 156] on input "1. Personalizar preguntas y observaciones" at bounding box center [504, 154] width 15 height 11
checkbox input "true"
click at [501, 166] on input "2. Explorar las palabras que usa cada cliente" at bounding box center [504, 165] width 15 height 11
checkbox input "true"
click at [501, 157] on input "1. Personalizar preguntas y observaciones" at bounding box center [504, 154] width 15 height 11
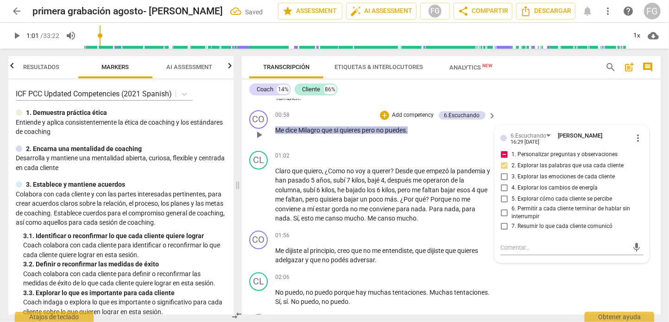
click at [501, 157] on input "1. Personalizar preguntas y observaciones" at bounding box center [504, 154] width 15 height 11
checkbox input "false"
click at [503, 227] on input "7. Resumir lo que cada cliente comunicó" at bounding box center [504, 226] width 15 height 11
checkbox input "true"
click at [503, 156] on input "1. Personalizar preguntas y observaciones" at bounding box center [504, 154] width 15 height 11
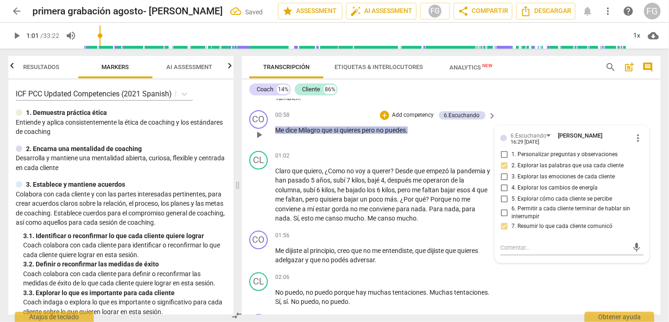
checkbox input "true"
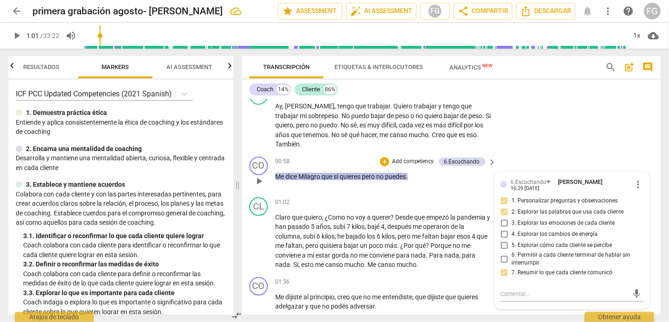
click at [553, 158] on div "CO play_arrow pause 00:58 + Add competency 6.Escuchando keyboard_arrow_right Me…" at bounding box center [451, 173] width 419 height 41
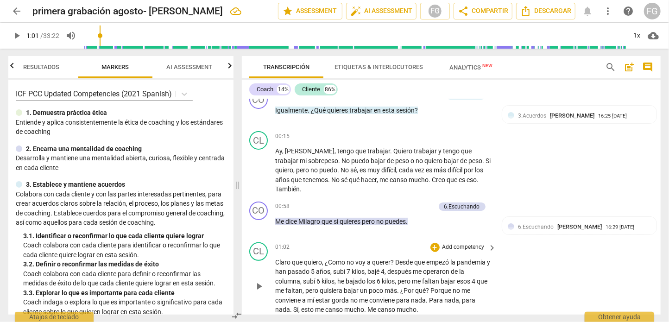
scroll to position [46, 0]
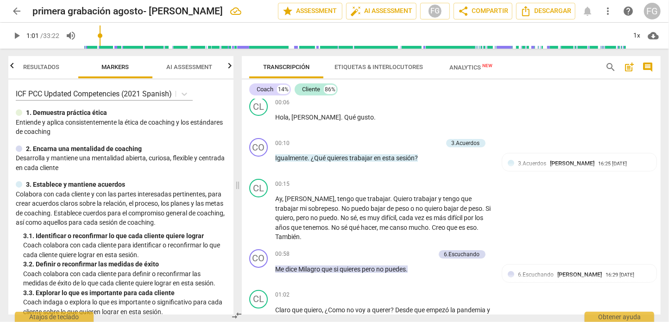
click at [649, 69] on span "comment" at bounding box center [647, 67] width 11 height 11
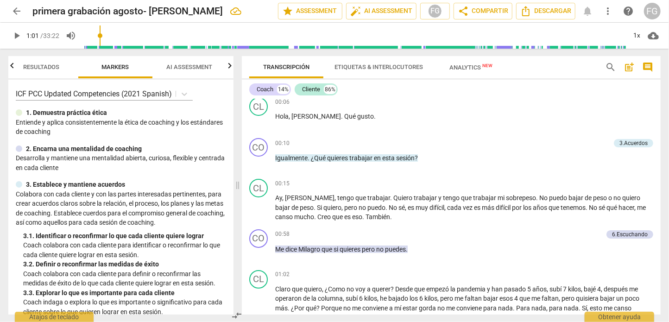
scroll to position [0, 0]
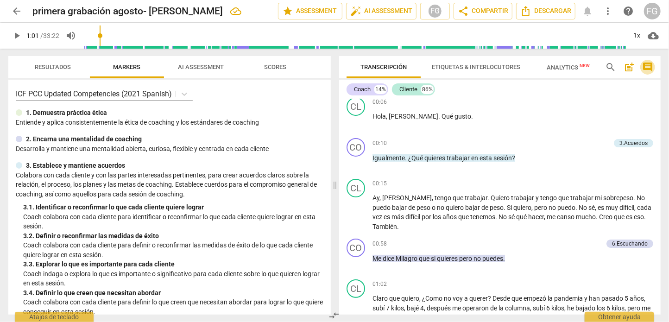
click at [649, 69] on span "comment" at bounding box center [647, 67] width 11 height 11
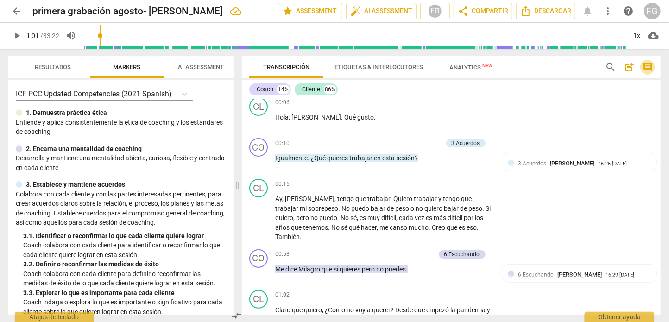
click at [649, 69] on span "comment" at bounding box center [647, 67] width 11 height 11
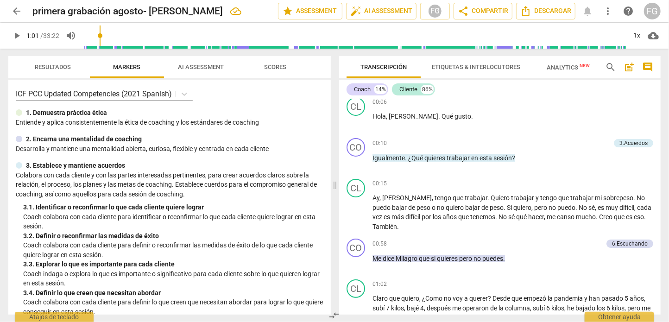
click at [645, 66] on span "comment" at bounding box center [647, 67] width 11 height 11
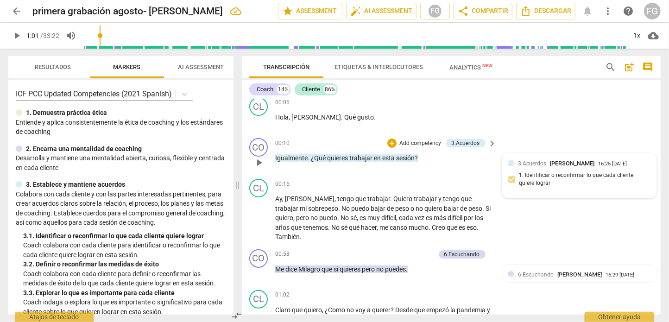
drag, startPoint x: 549, startPoint y: 160, endPoint x: 597, endPoint y: 161, distance: 47.3
click at [597, 161] on div "3.Acuerdos [PERSON_NAME]" at bounding box center [558, 163] width 80 height 9
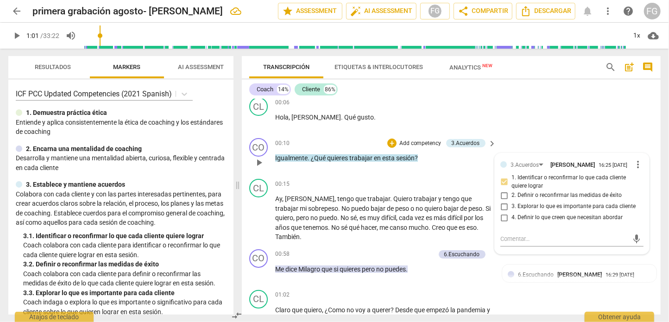
click at [588, 146] on div "CO play_arrow pause 00:10 + Add competency 3.Acuerdos keyboard_arrow_right Igua…" at bounding box center [451, 154] width 419 height 41
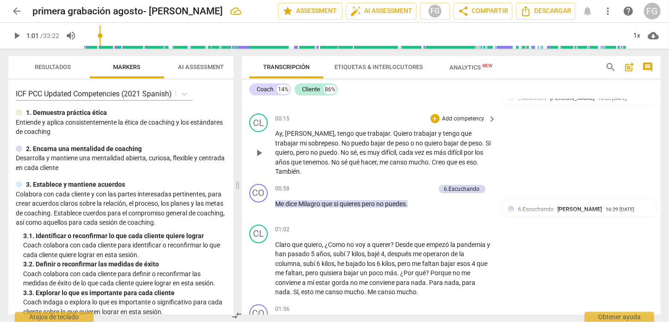
scroll to position [139, 0]
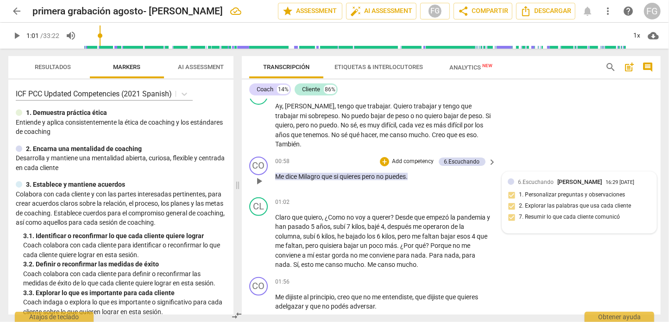
click at [605, 182] on div "6.Escuchando [PERSON_NAME]" at bounding box center [562, 181] width 88 height 9
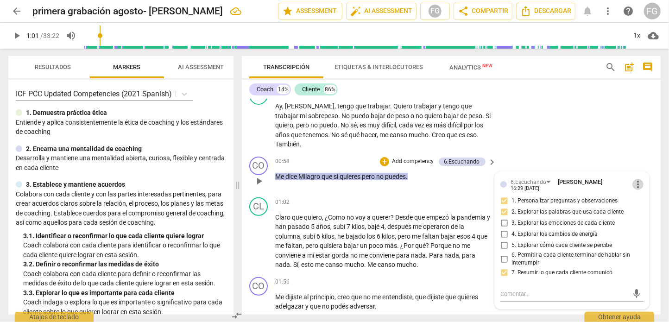
click at [637, 187] on span "more_vert" at bounding box center [637, 184] width 11 height 11
click at [641, 204] on li "Borrar" at bounding box center [645, 204] width 32 height 18
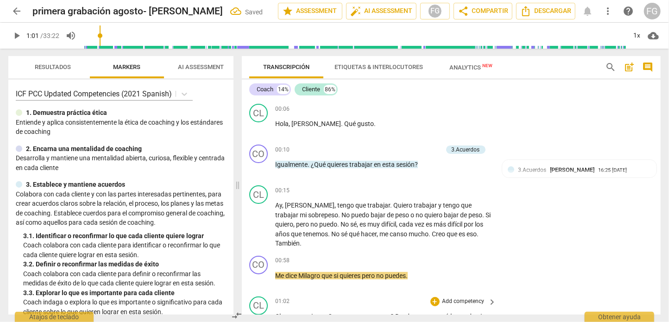
scroll to position [0, 0]
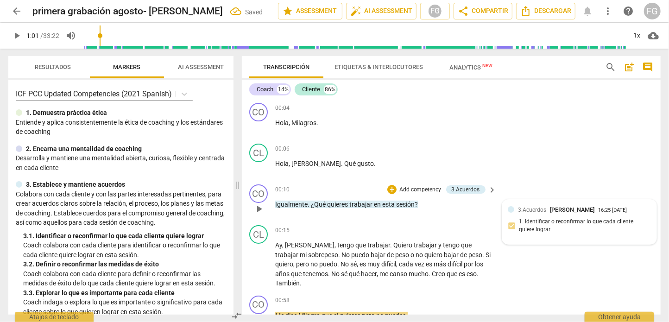
click at [640, 212] on div "3.Acuerdos [PERSON_NAME] 16:25 [DATE]" at bounding box center [584, 209] width 133 height 9
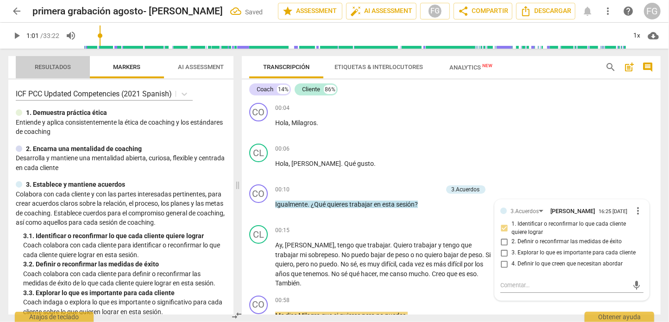
click at [38, 68] on span "Resultados" at bounding box center [53, 66] width 36 height 7
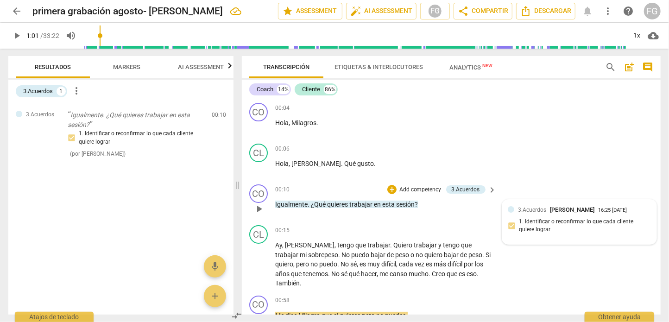
scroll to position [46, 0]
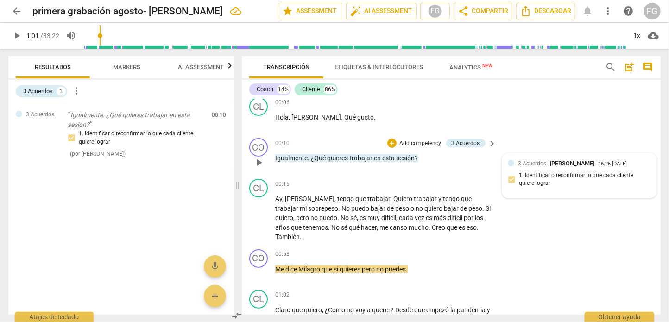
click at [644, 160] on div "3.Acuerdos [PERSON_NAME] 16:25 [DATE]" at bounding box center [584, 163] width 133 height 9
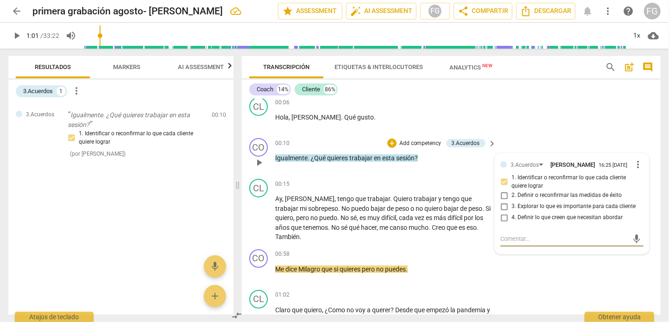
click at [635, 163] on span "more_vert" at bounding box center [637, 164] width 11 height 11
click at [638, 185] on li "Borrar" at bounding box center [645, 183] width 32 height 18
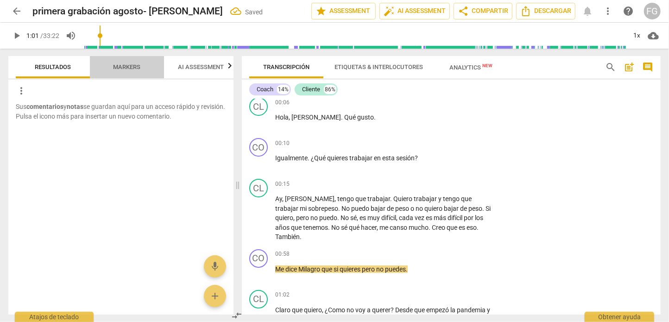
click at [106, 73] on span "Markers" at bounding box center [127, 67] width 50 height 13
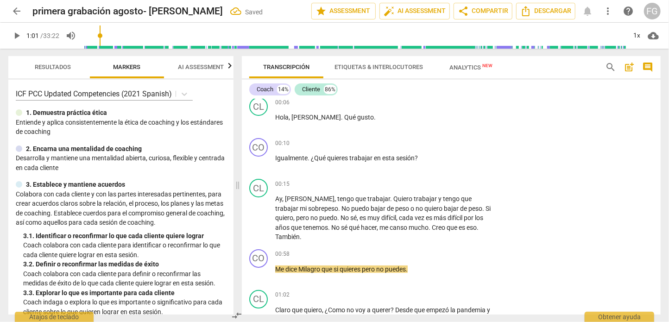
click at [191, 73] on span "AI Assessment" at bounding box center [201, 67] width 68 height 13
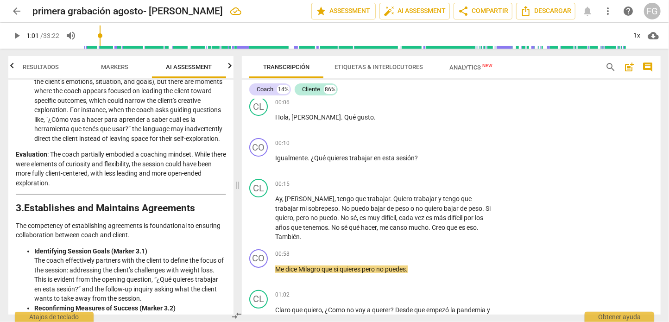
scroll to position [231, 0]
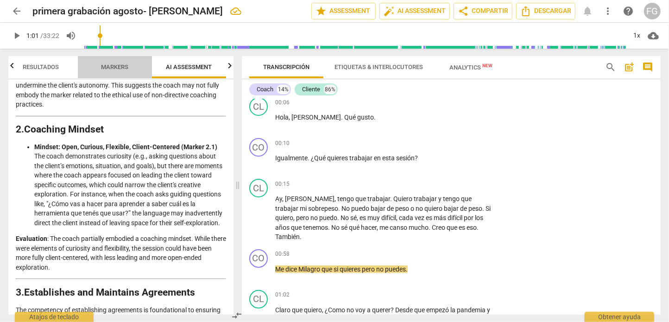
click at [129, 69] on span "Markers" at bounding box center [114, 66] width 27 height 7
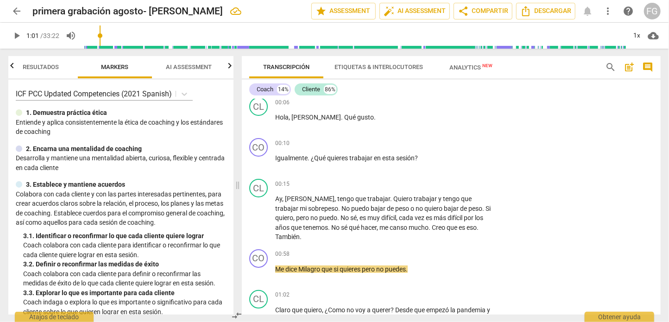
click at [16, 13] on span "arrow_back" at bounding box center [16, 11] width 11 height 11
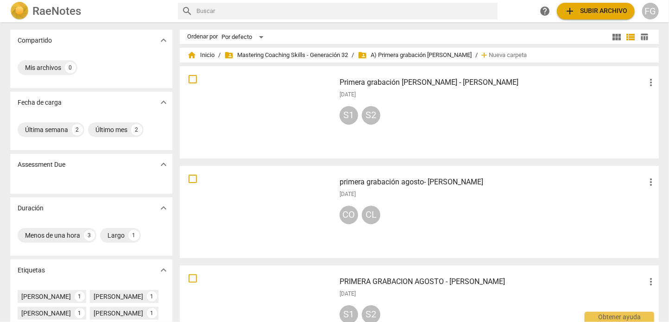
click at [375, 82] on h3 "Primera grabación [PERSON_NAME] - [PERSON_NAME]" at bounding box center [492, 82] width 306 height 11
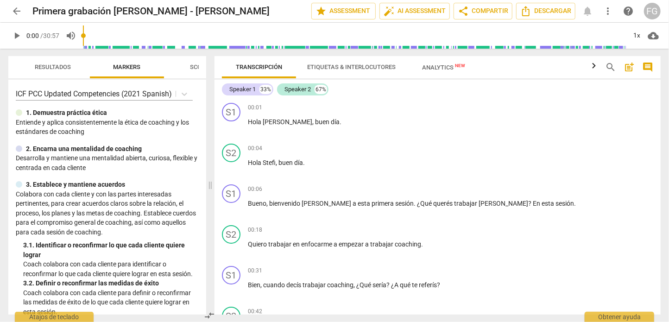
drag, startPoint x: 335, startPoint y: 89, endPoint x: 210, endPoint y: 93, distance: 124.6
click at [210, 93] on span at bounding box center [210, 185] width 6 height 273
click at [646, 67] on span "comment" at bounding box center [647, 67] width 11 height 11
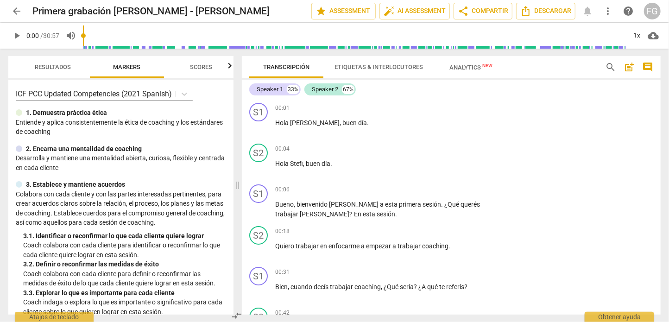
click at [15, 10] on span "arrow_back" at bounding box center [16, 11] width 11 height 11
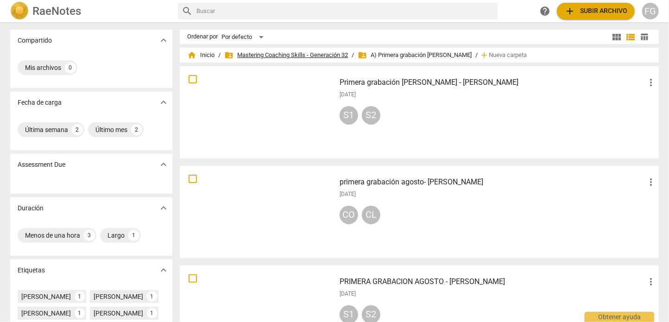
click at [310, 56] on span "folder_shared Mastering Coaching Skills - Generación 32" at bounding box center [286, 54] width 124 height 9
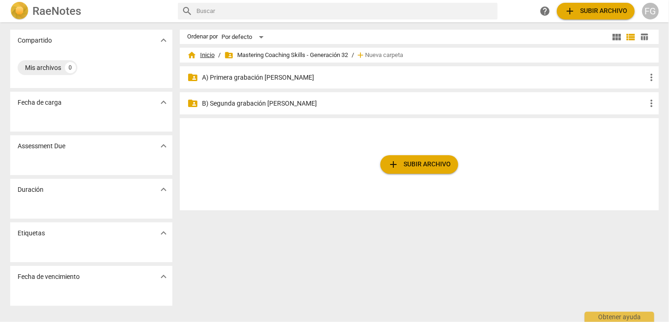
click at [209, 55] on span "home Inicio" at bounding box center [200, 54] width 27 height 9
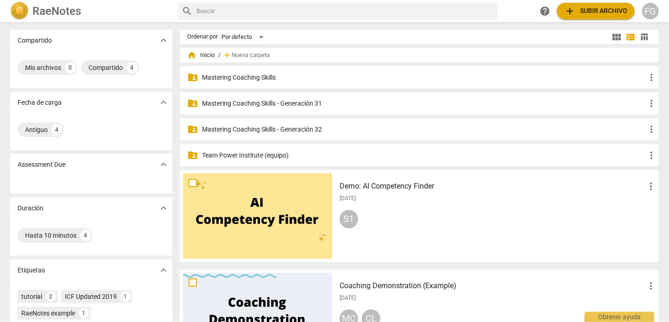
click at [317, 105] on p "Mastering Coaching Skills - Generación 31" at bounding box center [424, 104] width 444 height 10
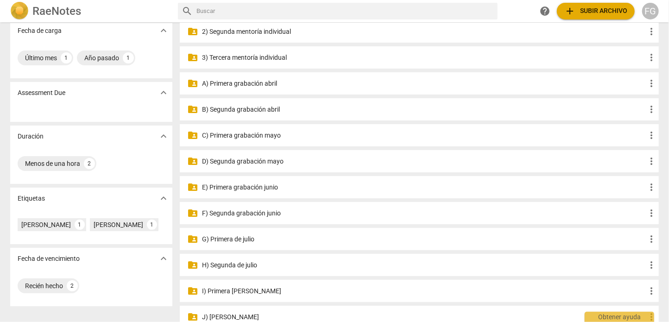
scroll to position [93, 0]
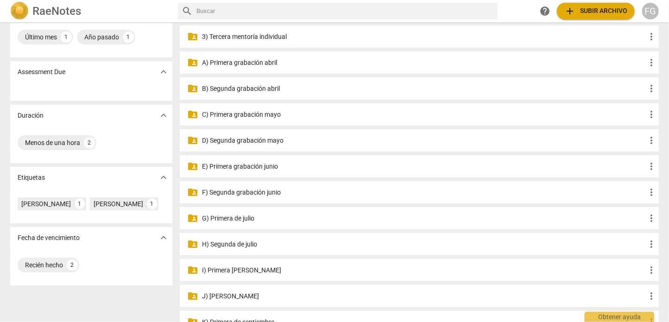
click at [262, 141] on p "D) Segunda grabación mayo" at bounding box center [424, 141] width 444 height 10
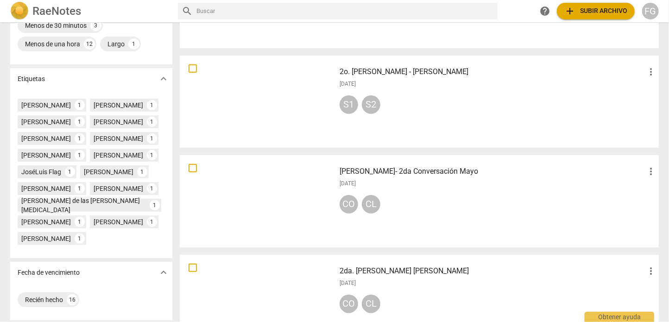
scroll to position [231, 0]
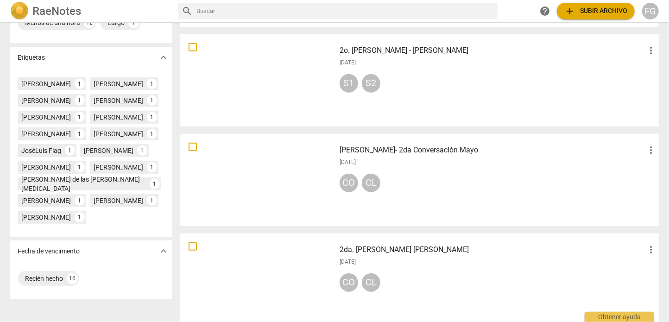
click at [394, 149] on h3 "[PERSON_NAME]- 2da Conversación Mayo" at bounding box center [492, 150] width 306 height 11
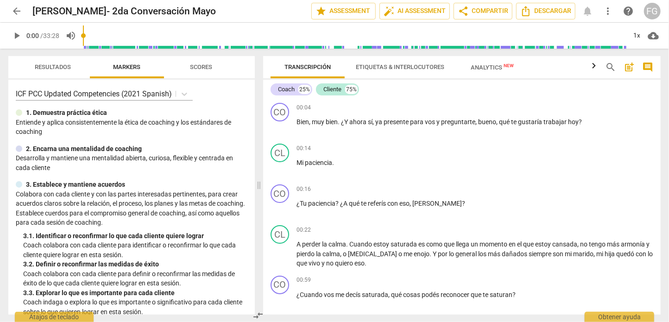
drag, startPoint x: 334, startPoint y: 125, endPoint x: 248, endPoint y: 132, distance: 86.0
click at [256, 132] on span at bounding box center [259, 185] width 6 height 273
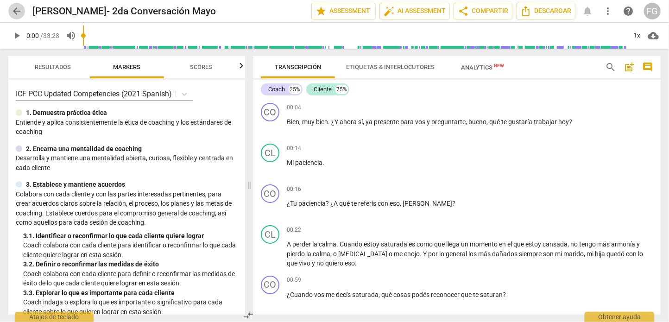
click at [13, 13] on span "arrow_back" at bounding box center [16, 11] width 11 height 11
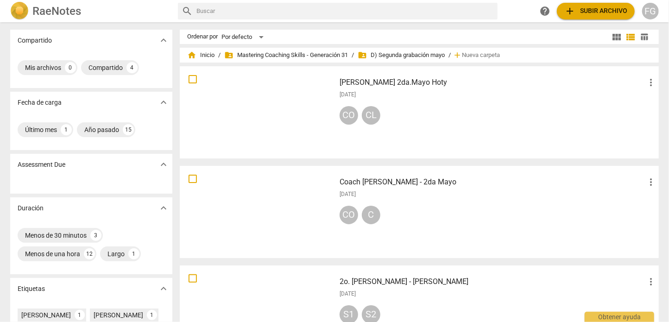
click at [402, 85] on h3 "[PERSON_NAME] 2da.Mayo Hoty" at bounding box center [492, 82] width 306 height 11
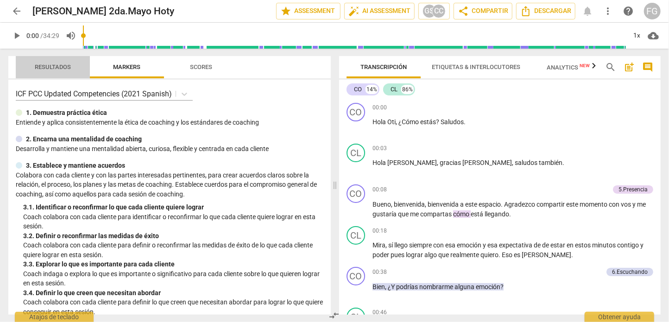
click at [51, 70] on span "Resultados" at bounding box center [53, 67] width 58 height 13
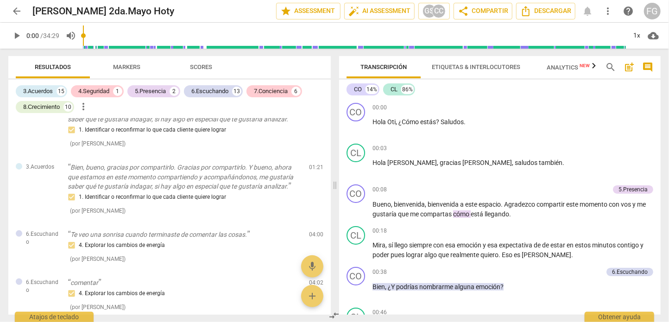
scroll to position [46, 0]
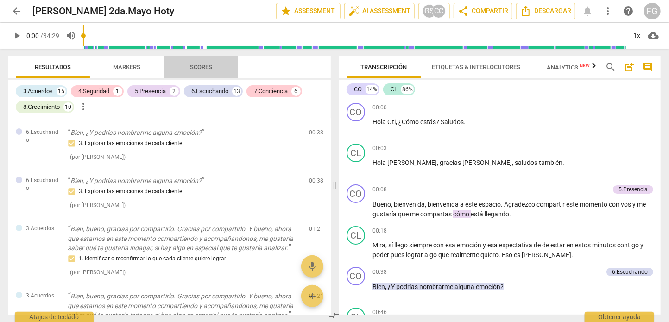
click at [212, 63] on span "Scores" at bounding box center [201, 66] width 22 height 7
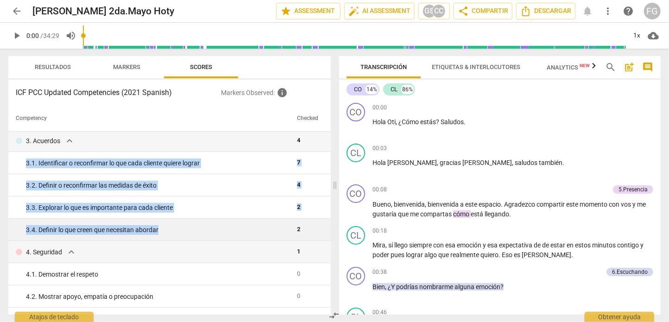
drag, startPoint x: 25, startPoint y: 164, endPoint x: 180, endPoint y: 226, distance: 166.5
click at [249, 226] on div "3. 4. Definir lo que creen que necesitan abordar" at bounding box center [158, 230] width 264 height 10
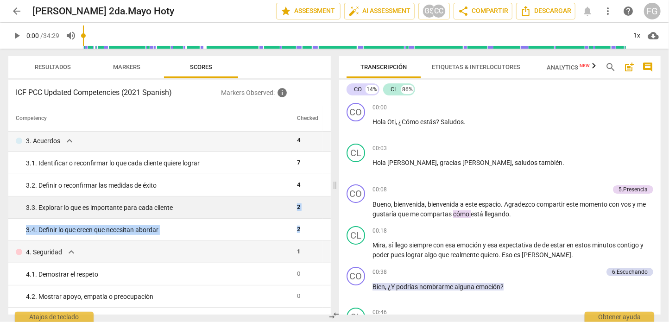
drag, startPoint x: 297, startPoint y: 227, endPoint x: 287, endPoint y: 209, distance: 21.1
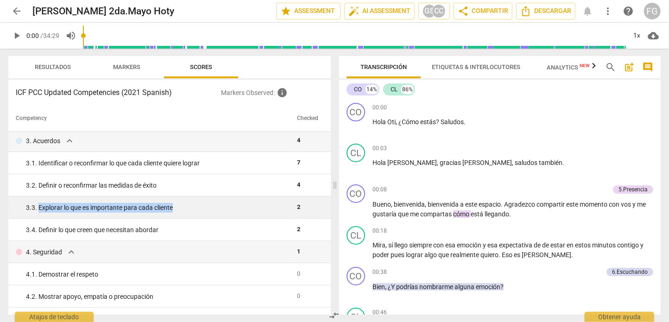
drag, startPoint x: 39, startPoint y: 210, endPoint x: 182, endPoint y: 203, distance: 143.3
click at [182, 203] on div "3. 3. Explorar lo que es importante para cada cliente" at bounding box center [158, 208] width 264 height 10
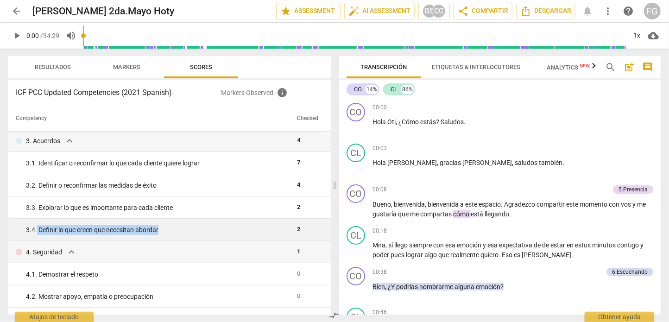
drag, startPoint x: 36, startPoint y: 229, endPoint x: 199, endPoint y: 229, distance: 163.0
click at [199, 229] on div "3. 4. Definir lo que creen que necesitan abordar" at bounding box center [158, 230] width 264 height 10
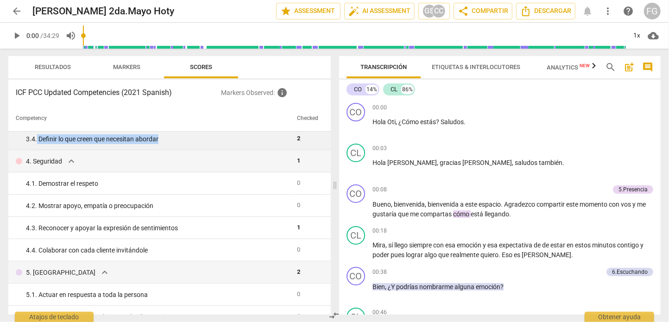
scroll to position [139, 0]
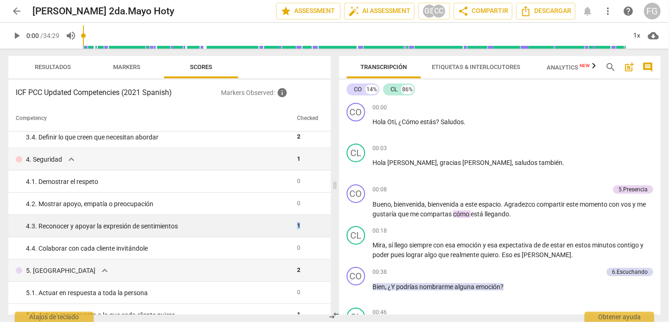
click at [286, 226] on tr "4. 3. Reconocer y apoyar la expresión de sentimientos 1" at bounding box center [169, 226] width 322 height 22
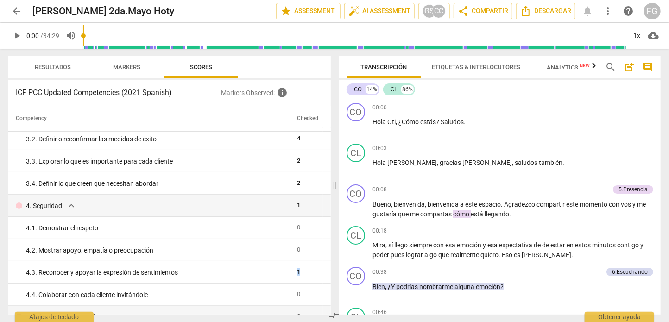
scroll to position [0, 0]
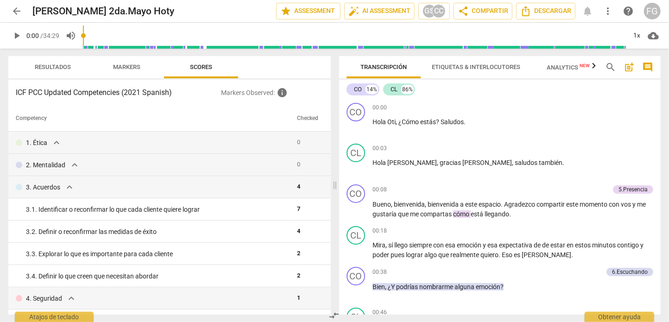
click at [128, 66] on span "Markers" at bounding box center [126, 66] width 27 height 7
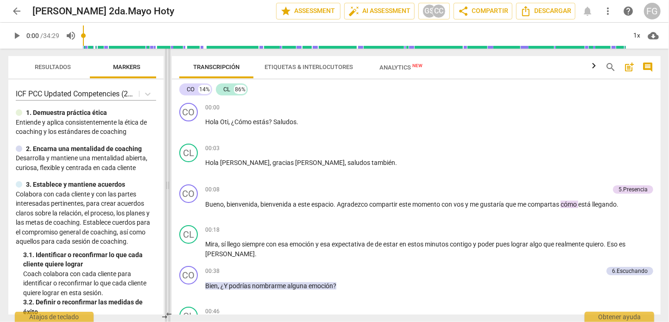
drag, startPoint x: 337, startPoint y: 183, endPoint x: 170, endPoint y: 188, distance: 167.3
click at [170, 188] on span at bounding box center [168, 185] width 6 height 273
click at [649, 68] on span "comment" at bounding box center [647, 67] width 11 height 11
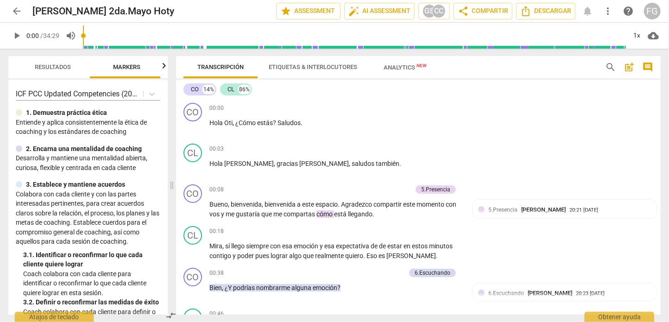
drag, startPoint x: 237, startPoint y: 183, endPoint x: 171, endPoint y: 217, distance: 74.0
click at [171, 217] on span at bounding box center [172, 185] width 6 height 273
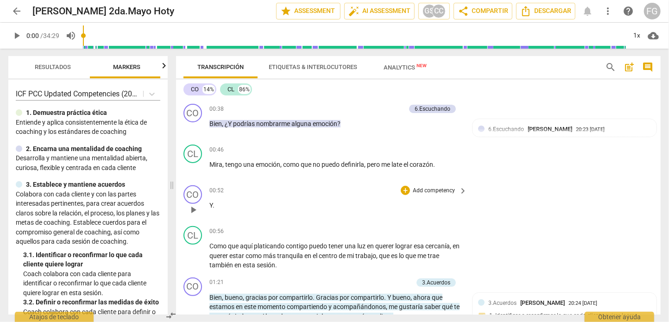
scroll to position [185, 0]
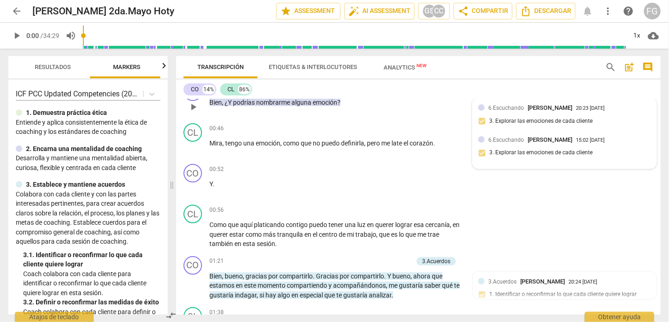
drag, startPoint x: 529, startPoint y: 142, endPoint x: 577, endPoint y: 138, distance: 47.8
click at [572, 138] on span "[PERSON_NAME]" at bounding box center [550, 139] width 44 height 7
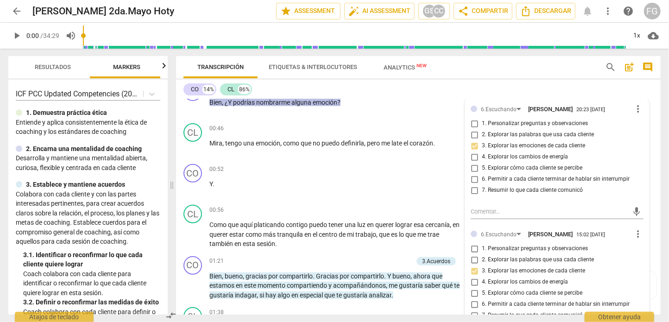
click at [610, 91] on div "CO 14% CL 86%" at bounding box center [418, 90] width 470 height 16
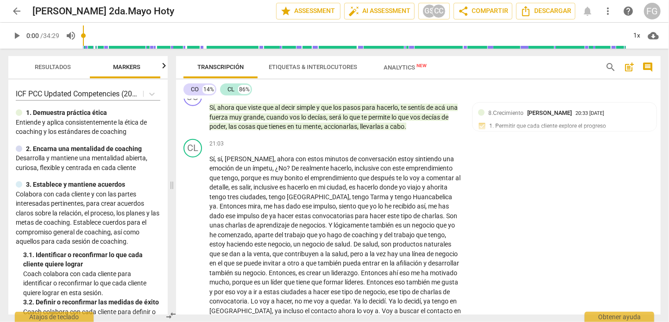
scroll to position [2455, 0]
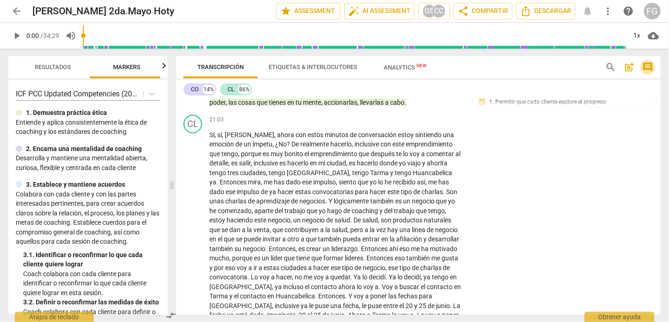
click at [650, 66] on span "comment" at bounding box center [647, 67] width 11 height 11
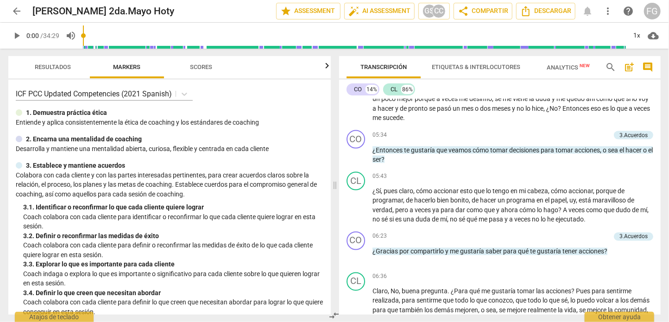
scroll to position [0, 0]
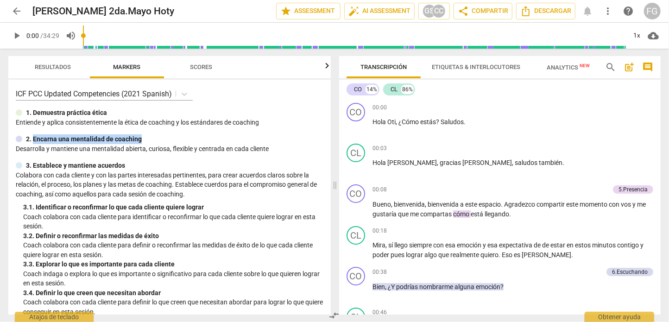
drag, startPoint x: 34, startPoint y: 140, endPoint x: 171, endPoint y: 140, distance: 136.6
click at [171, 140] on div "2. Encarna una mentalidad de coaching" at bounding box center [170, 139] width 308 height 10
click at [644, 69] on span "comment" at bounding box center [647, 67] width 11 height 11
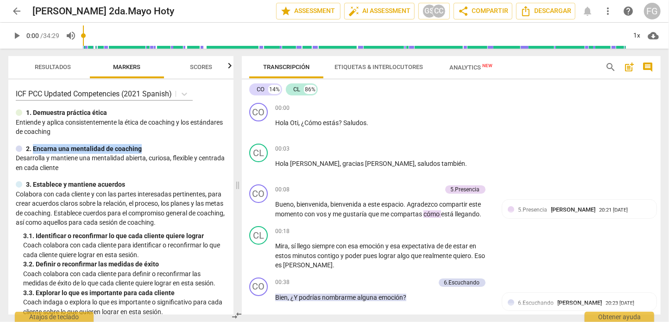
click at [646, 69] on span "comment" at bounding box center [647, 67] width 11 height 11
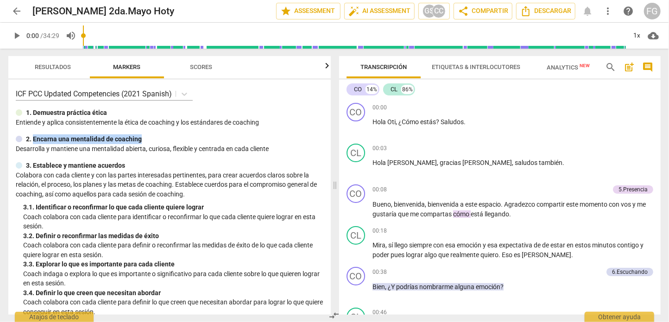
click at [559, 69] on span "Analytics New" at bounding box center [568, 67] width 43 height 7
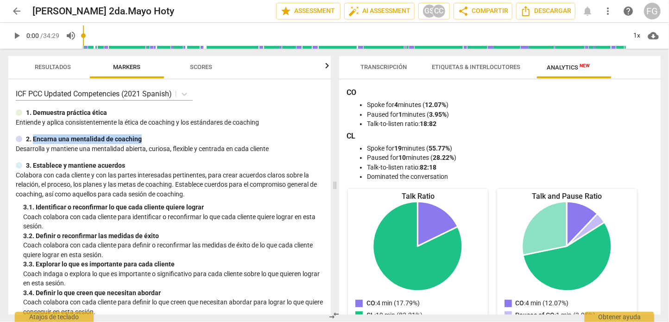
click at [471, 71] on span "Etiquetas & Interlocutores" at bounding box center [476, 67] width 111 height 13
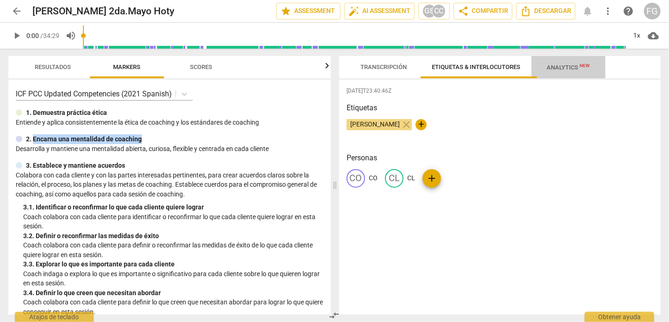
click at [561, 67] on span "Analytics New" at bounding box center [568, 67] width 43 height 7
